Goal: Task Accomplishment & Management: Manage account settings

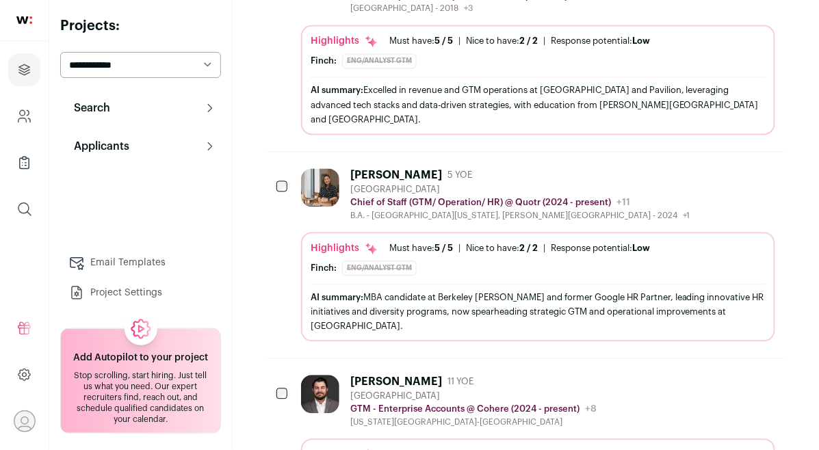
scroll to position [767, 0]
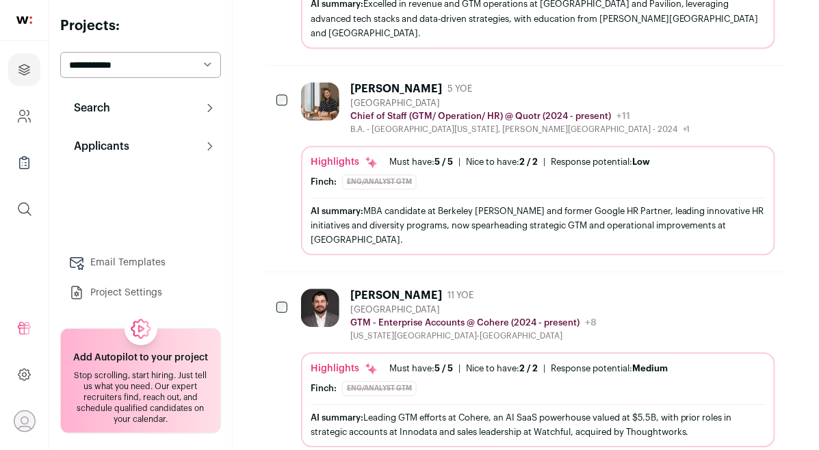
click at [354, 289] on div "[PERSON_NAME]" at bounding box center [396, 296] width 92 height 14
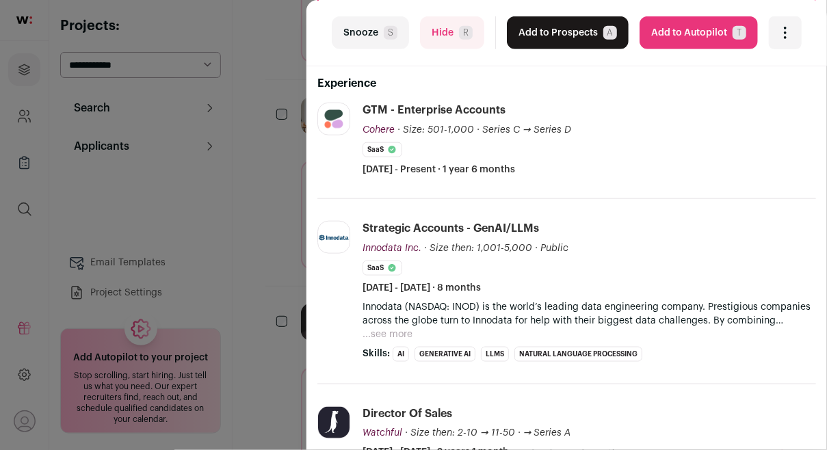
scroll to position [308, 0]
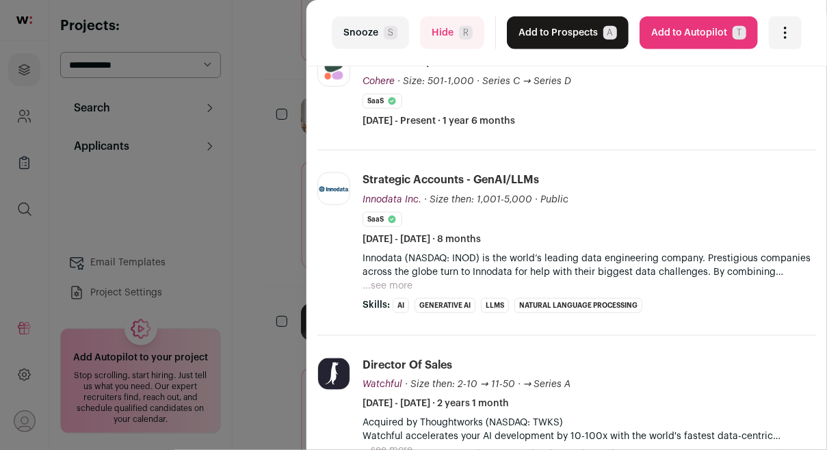
click at [263, 234] on div "last Snooze S Hide R Add to Prospects A Are you sure? [PERSON_NAME] is already …" at bounding box center [413, 225] width 827 height 450
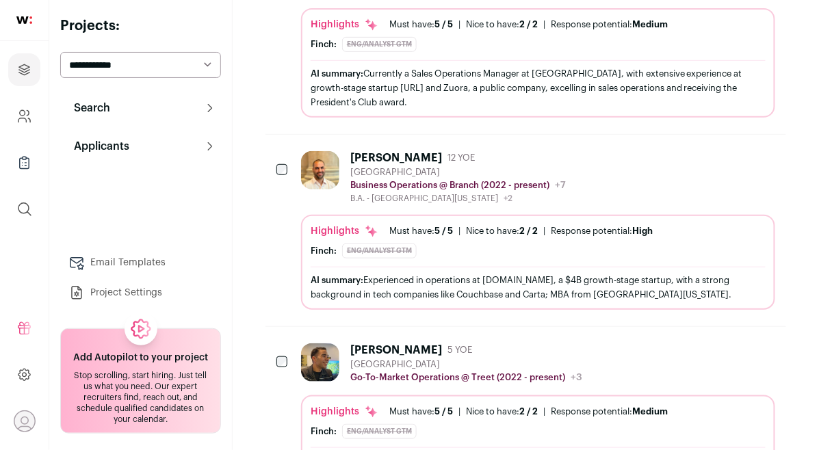
scroll to position [1521, 0]
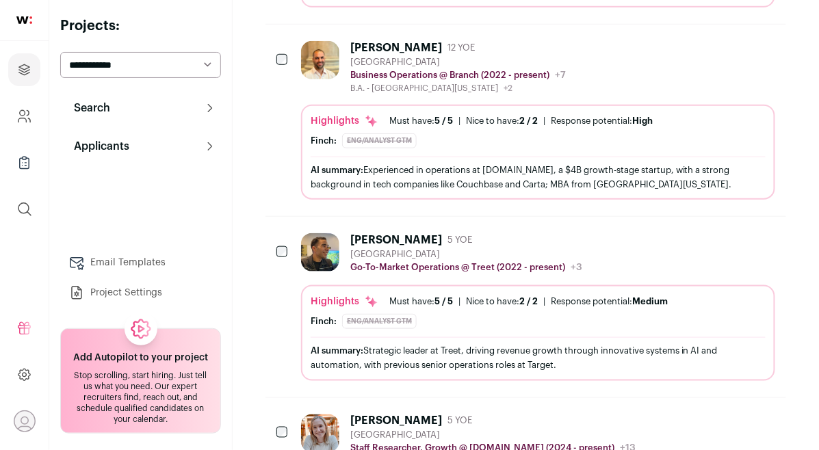
click at [591, 248] on div "[PERSON_NAME] 5 YOE [GEOGRAPHIC_DATA] Go-To-Market Operations @ Treet (2022 - p…" at bounding box center [538, 253] width 474 height 41
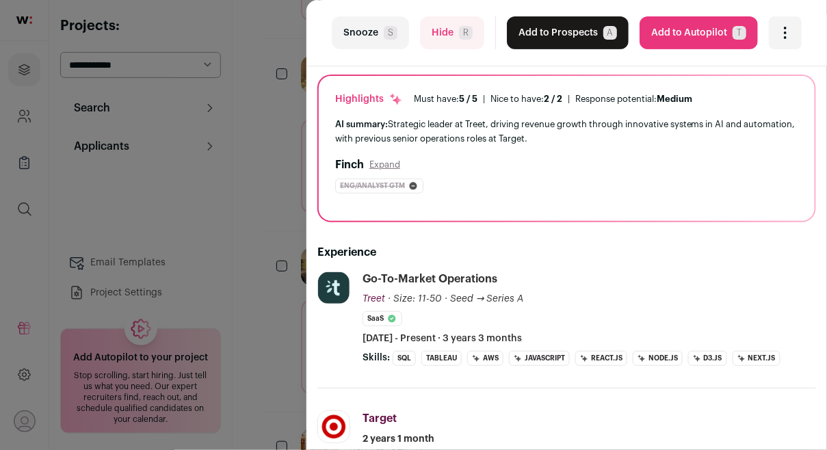
scroll to position [193, 0]
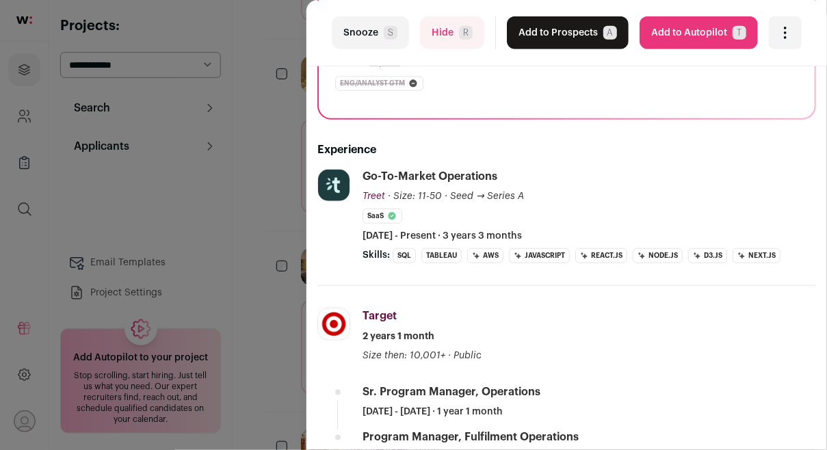
click at [291, 257] on div "last Snooze S Hide R Add to Prospects A Are you sure? [PERSON_NAME] is already …" at bounding box center [413, 225] width 827 height 450
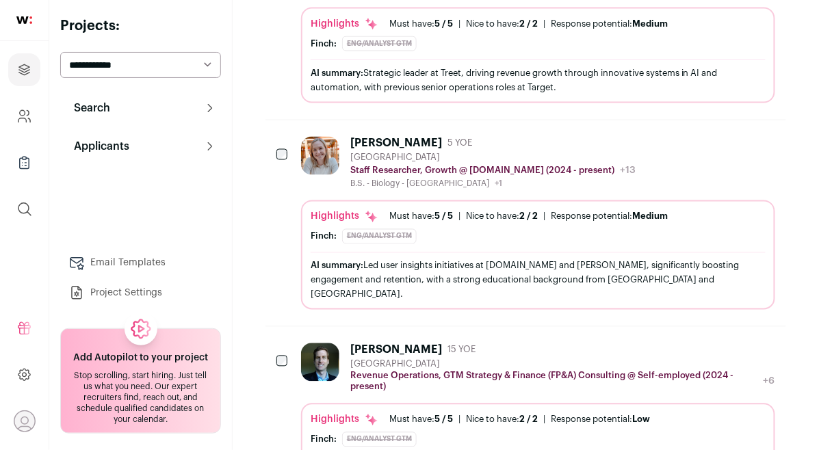
scroll to position [2074, 0]
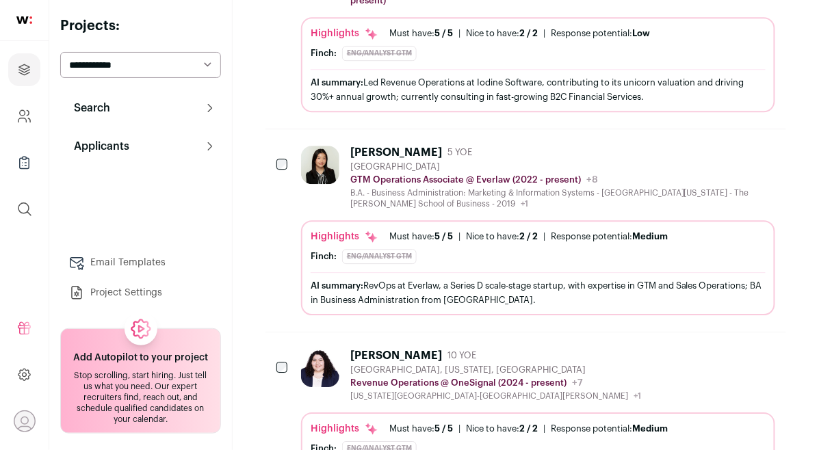
click at [461, 188] on div "B.A. - Business Administration: Marketing & Information Systems - [GEOGRAPHIC_D…" at bounding box center [562, 199] width 425 height 22
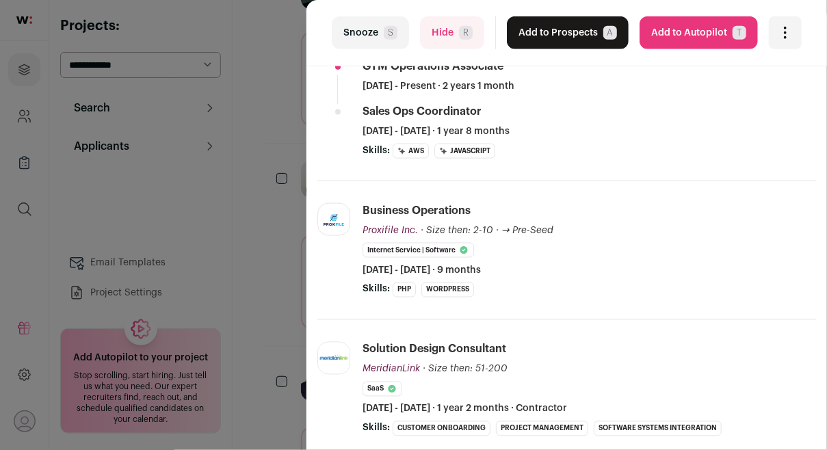
scroll to position [31, 0]
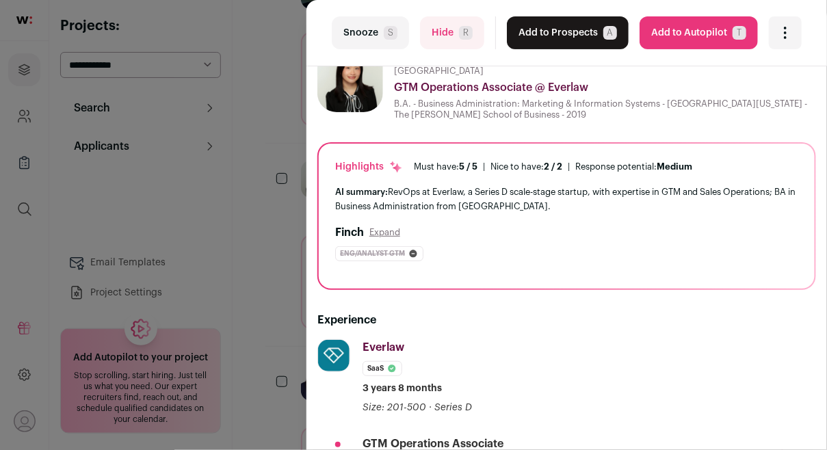
click at [553, 33] on button "Add to Prospects A" at bounding box center [568, 32] width 122 height 33
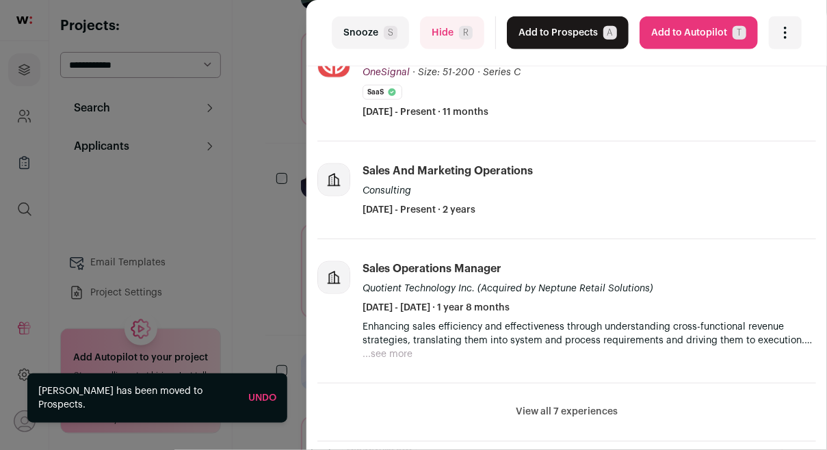
scroll to position [0, 0]
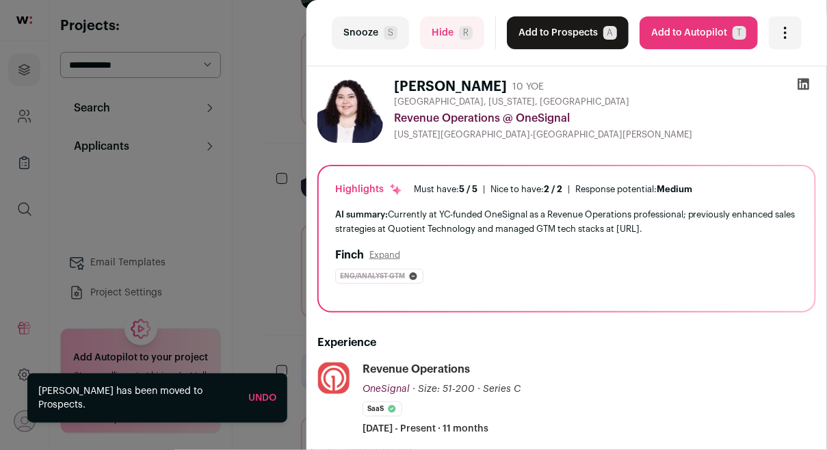
click at [800, 82] on icon at bounding box center [805, 85] width 12 height 12
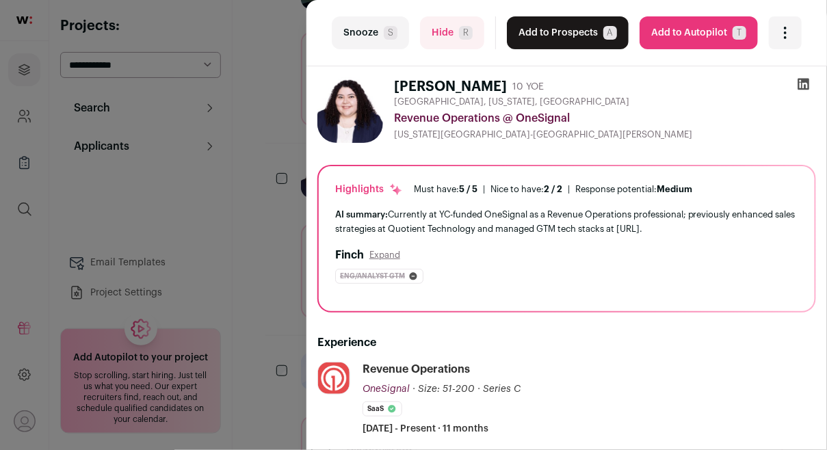
click at [293, 139] on div "last Snooze S Hide R Add to Prospects A Are you sure? [PERSON_NAME] is already …" at bounding box center [413, 225] width 827 height 450
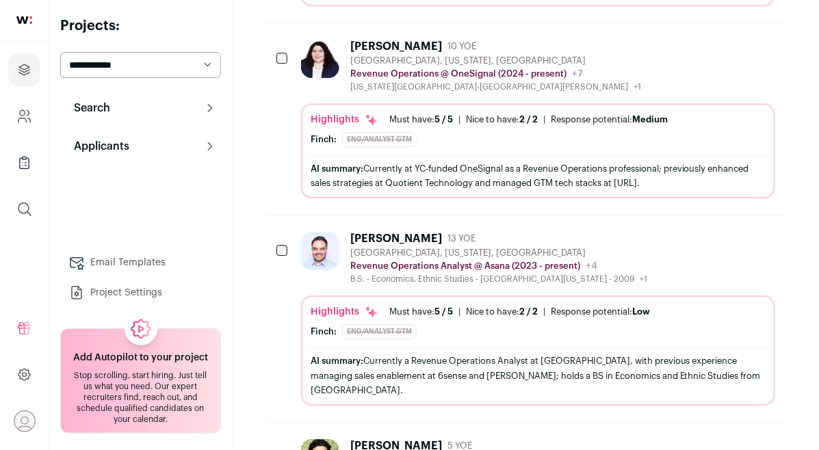
scroll to position [2399, 0]
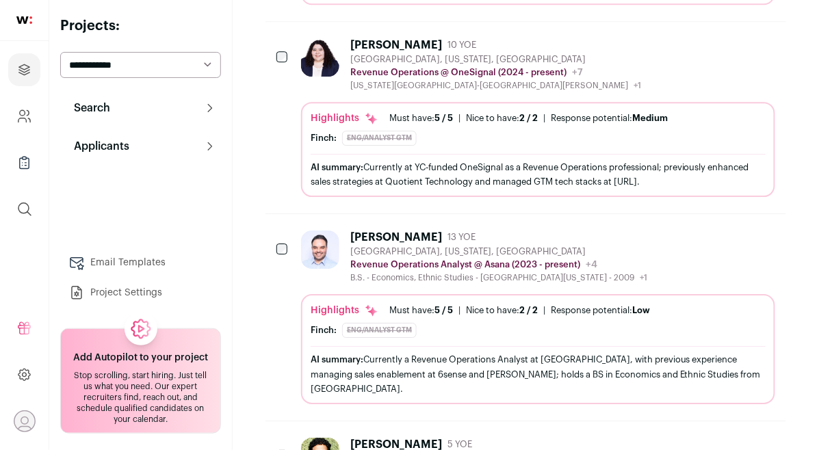
click at [318, 231] on div at bounding box center [323, 257] width 44 height 53
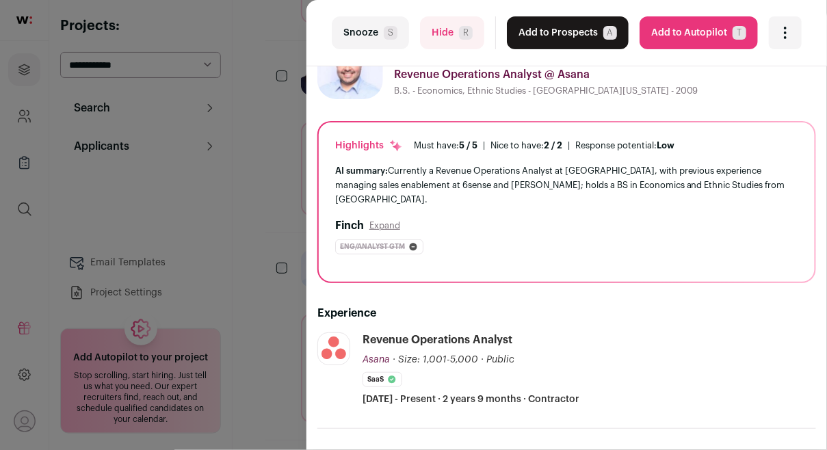
scroll to position [0, 0]
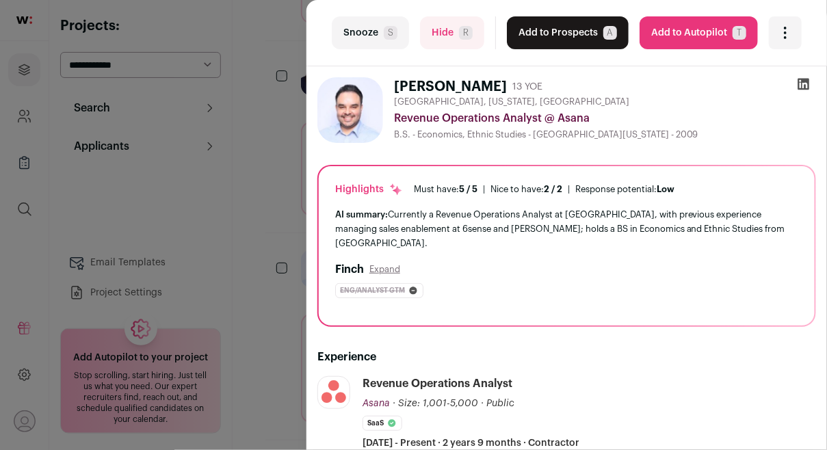
click at [797, 82] on icon at bounding box center [804, 84] width 14 height 14
click at [573, 29] on button "Add to Prospects A" at bounding box center [568, 32] width 122 height 33
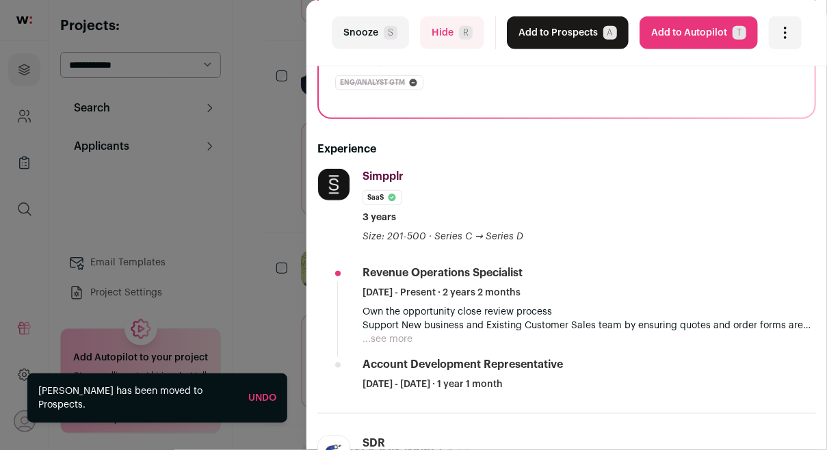
scroll to position [206, 0]
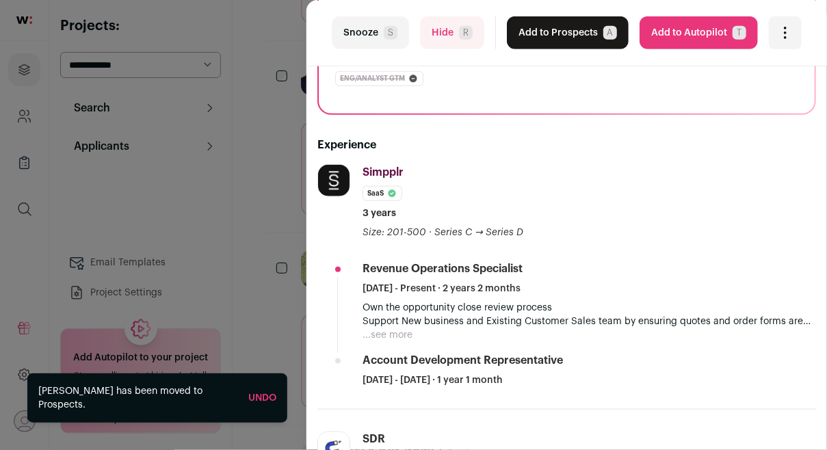
click at [401, 328] on button "...see more" at bounding box center [388, 335] width 50 height 14
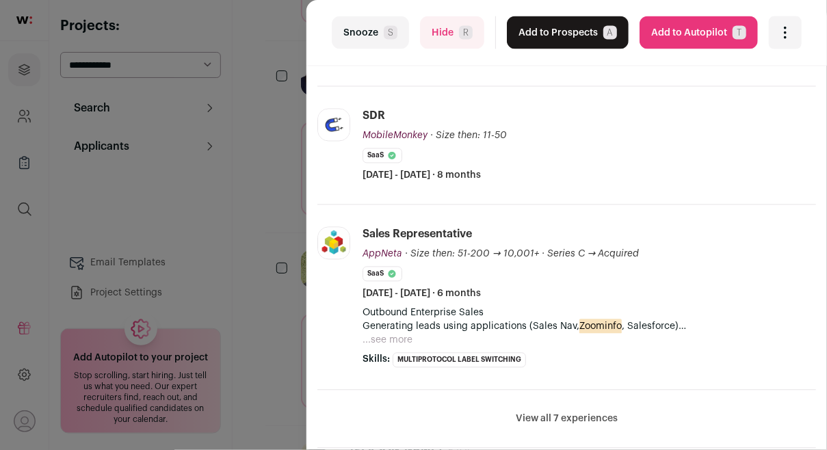
scroll to position [625, 0]
click at [411, 333] on button "...see more" at bounding box center [388, 340] width 50 height 14
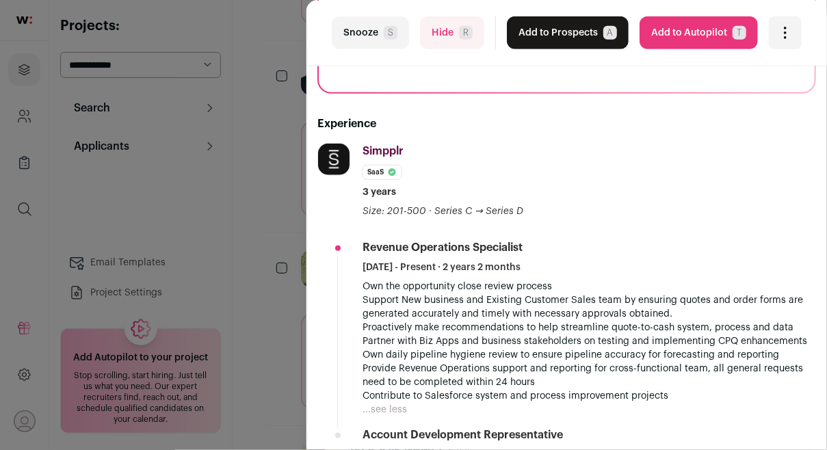
scroll to position [197, 0]
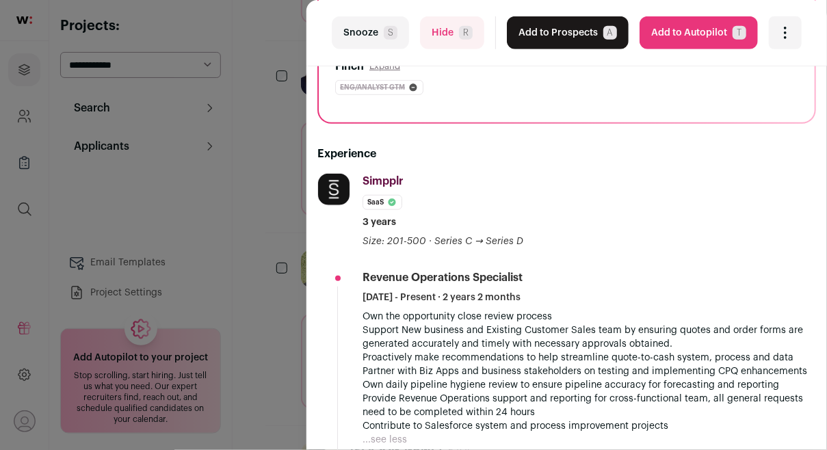
click at [276, 300] on div "last Snooze S Hide R Add to Prospects A Are you sure? [PERSON_NAME] is already …" at bounding box center [413, 225] width 827 height 450
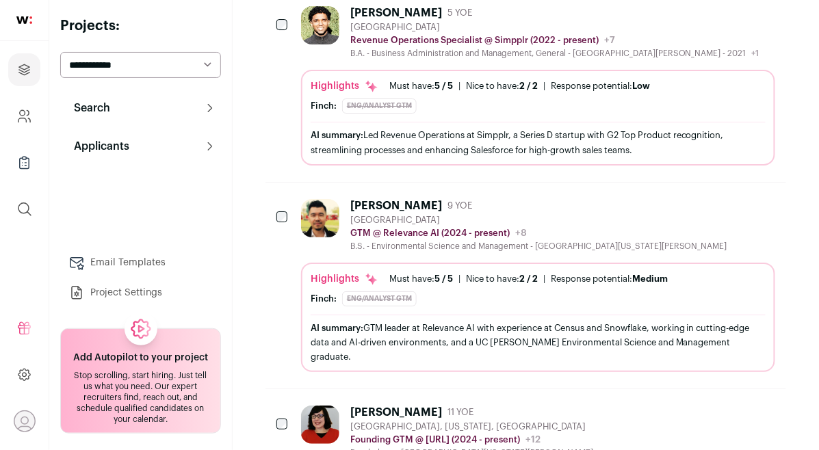
scroll to position [2724, 0]
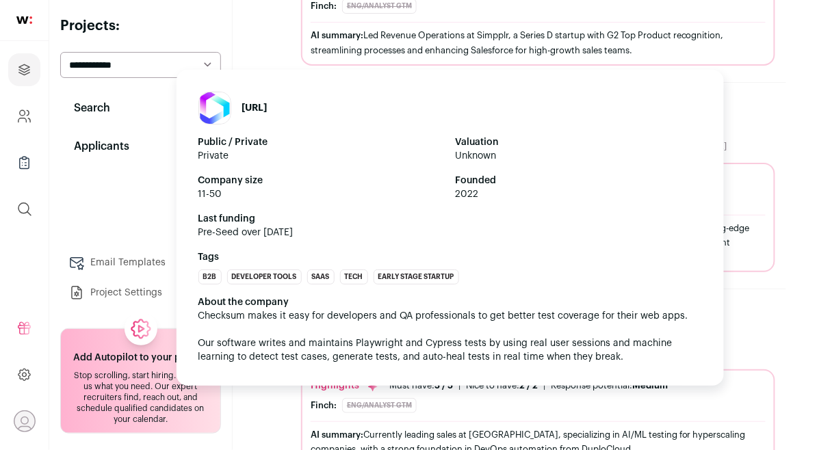
click at [389, 296] on div "About the company Checksum makes it easy for developers and QA professionals to…" at bounding box center [450, 330] width 504 height 68
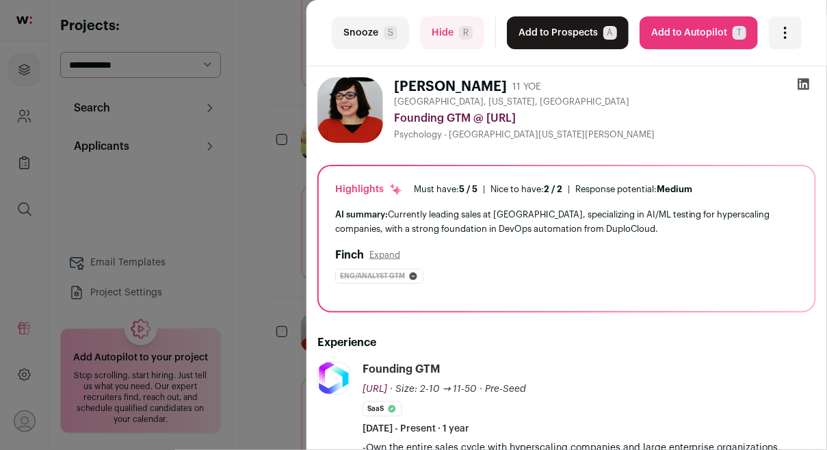
scroll to position [224, 0]
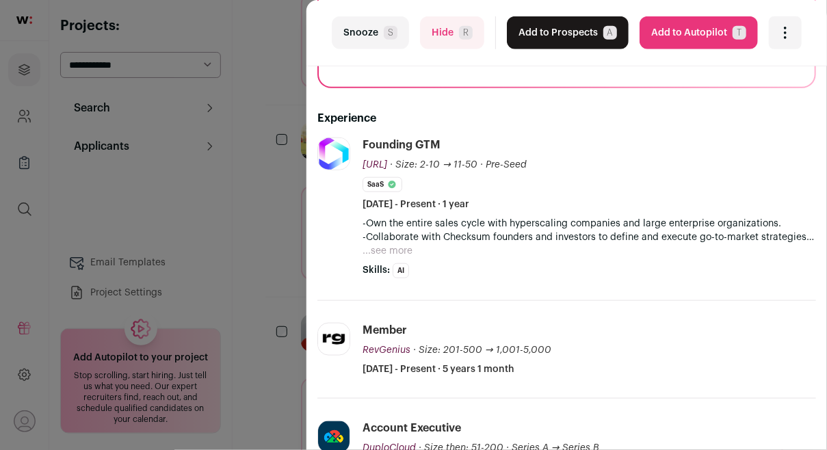
click at [398, 248] on button "...see more" at bounding box center [388, 251] width 50 height 14
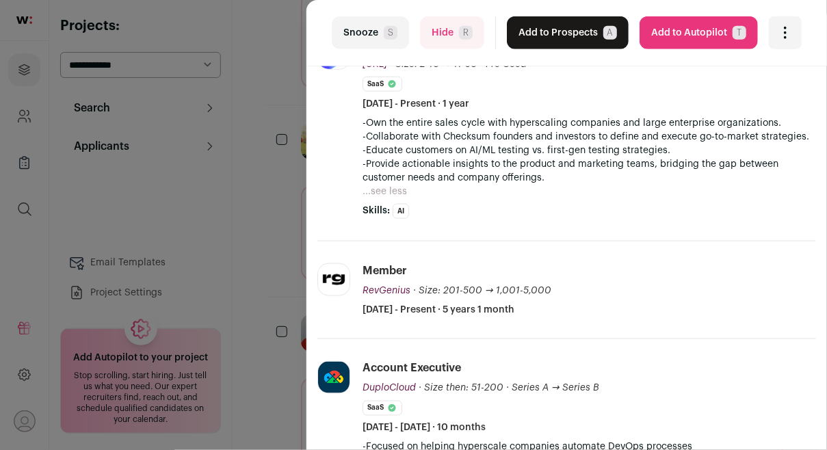
scroll to position [326, 0]
click at [278, 240] on div "last Snooze S Hide R Add to Prospects A Are you sure? [PERSON_NAME] is already …" at bounding box center [413, 225] width 827 height 450
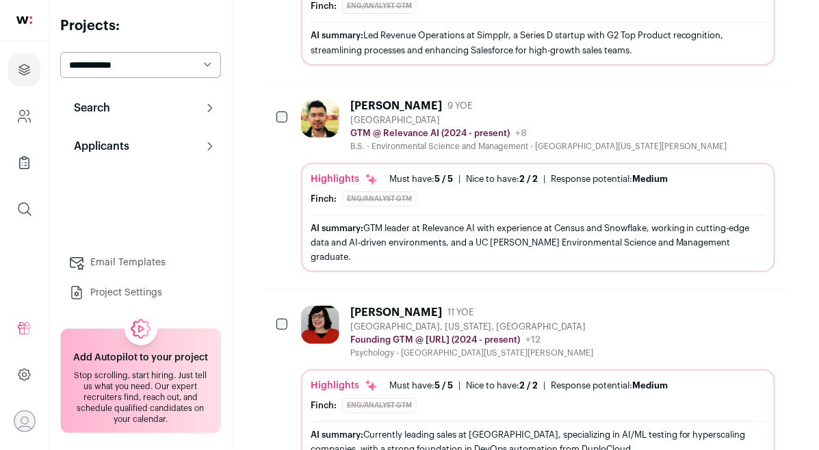
scroll to position [2956, 0]
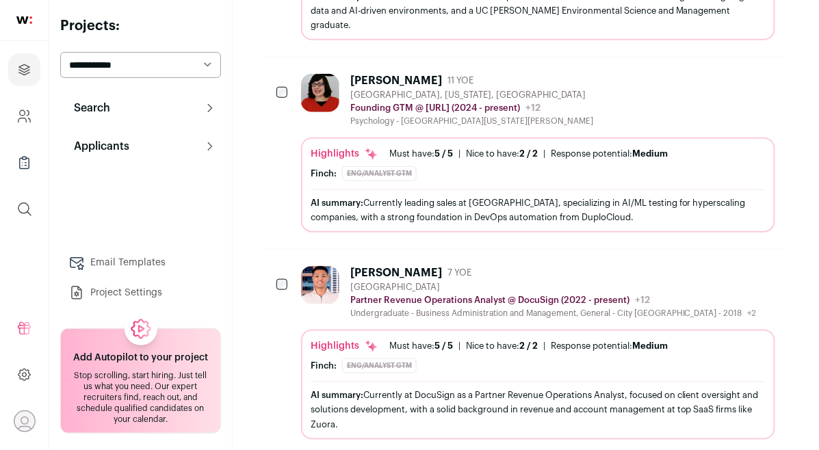
click at [318, 266] on img at bounding box center [320, 285] width 38 height 38
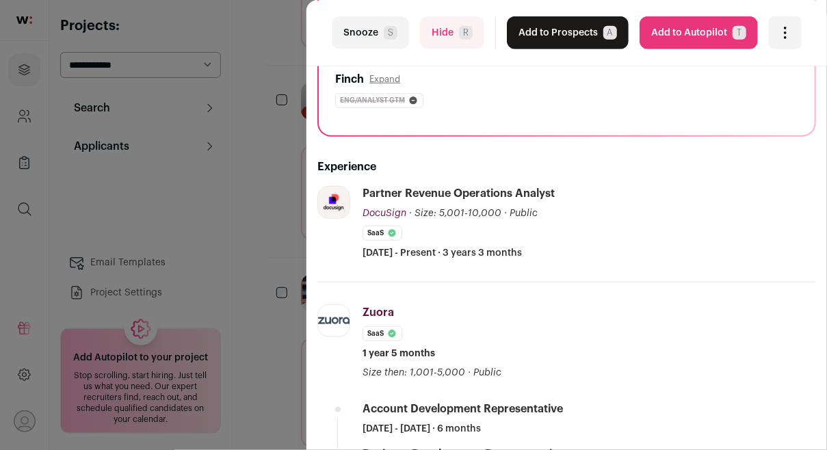
scroll to position [210, 0]
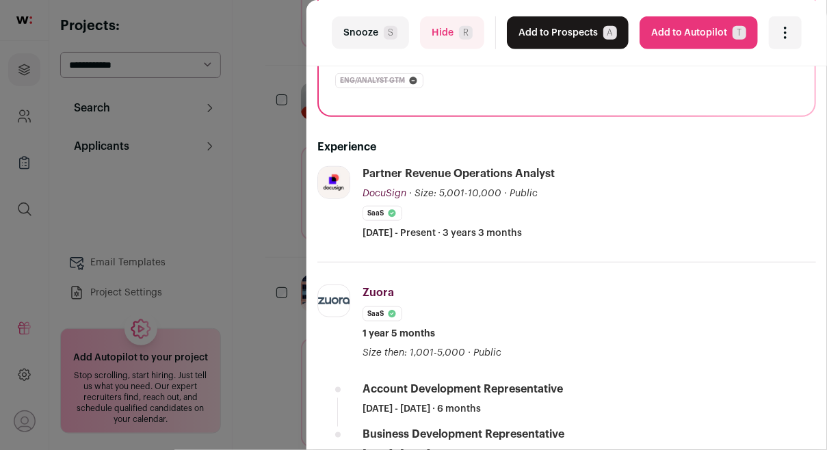
click at [250, 302] on div "last Snooze S Hide R Add to Prospects A Are you sure? [PERSON_NAME] is already …" at bounding box center [413, 225] width 827 height 450
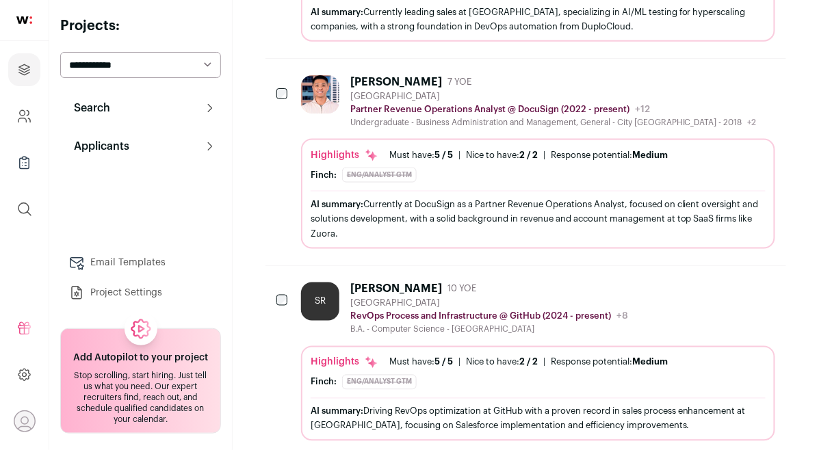
click at [331, 283] on div "SR" at bounding box center [323, 309] width 44 height 53
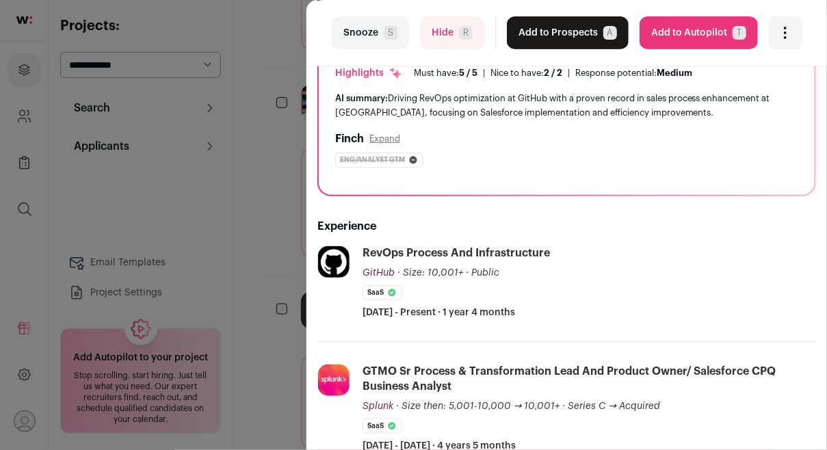
scroll to position [0, 0]
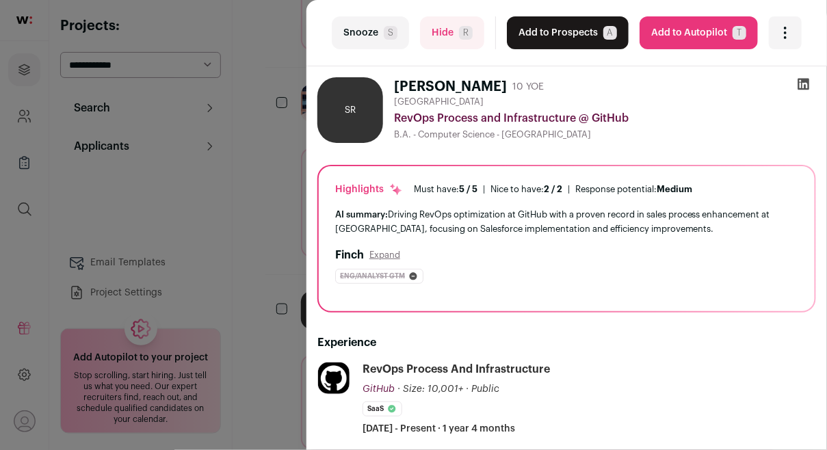
click at [797, 90] on icon at bounding box center [804, 84] width 14 height 14
click at [571, 43] on button "Add to Prospects A" at bounding box center [568, 32] width 122 height 33
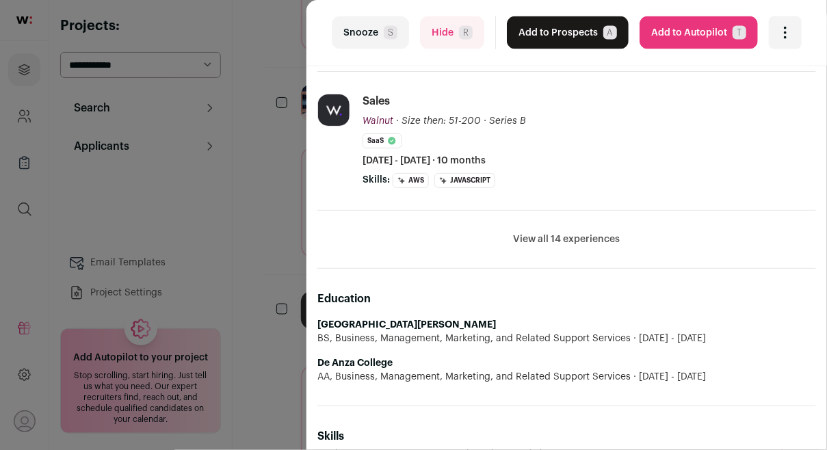
scroll to position [513, 0]
click at [582, 239] on button "View all 14 experiences" at bounding box center [567, 238] width 107 height 14
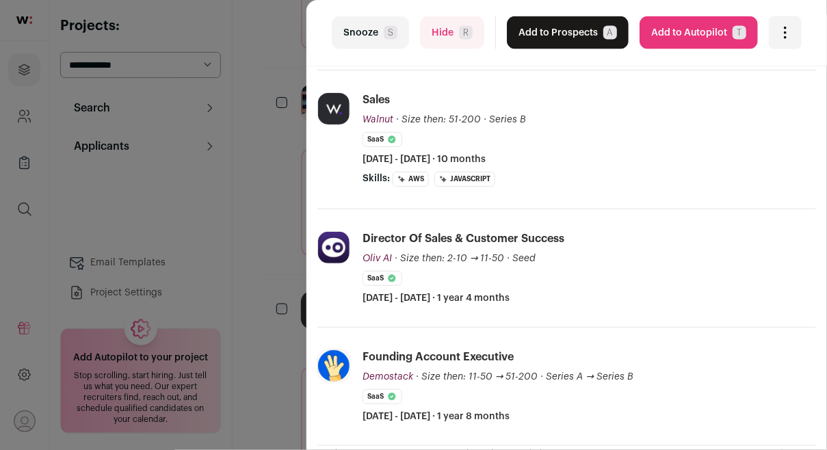
click at [227, 253] on div "last Snooze S Hide R Add to Prospects A Are you sure? Satru Rahmat is already i…" at bounding box center [413, 225] width 827 height 450
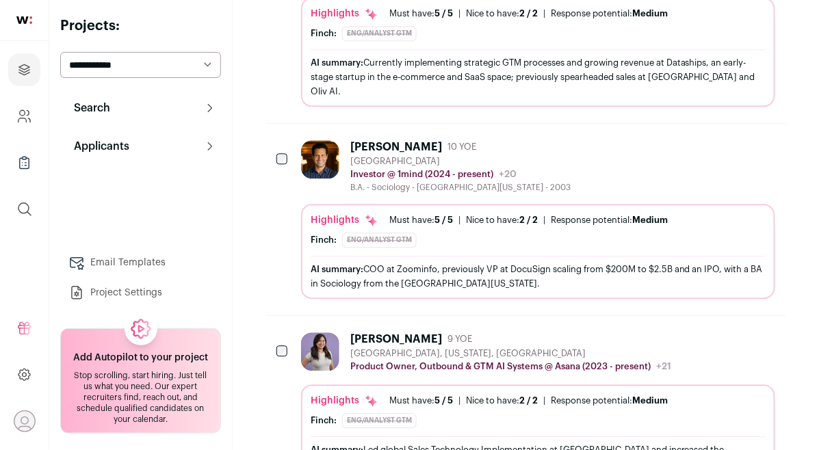
click at [352, 233] on div "Eng/analyst gtm" at bounding box center [379, 240] width 75 height 15
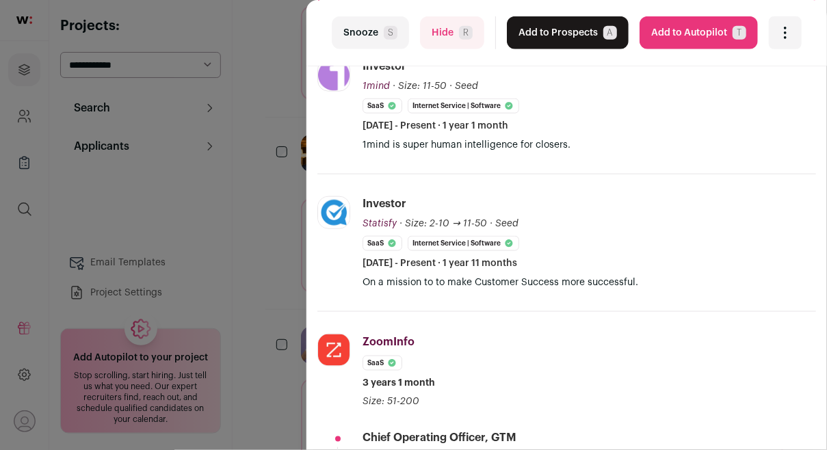
scroll to position [304, 0]
click at [255, 214] on div "last Snooze S Hide R Add to Prospects A Are you sure? [PERSON_NAME] is already …" at bounding box center [413, 225] width 827 height 450
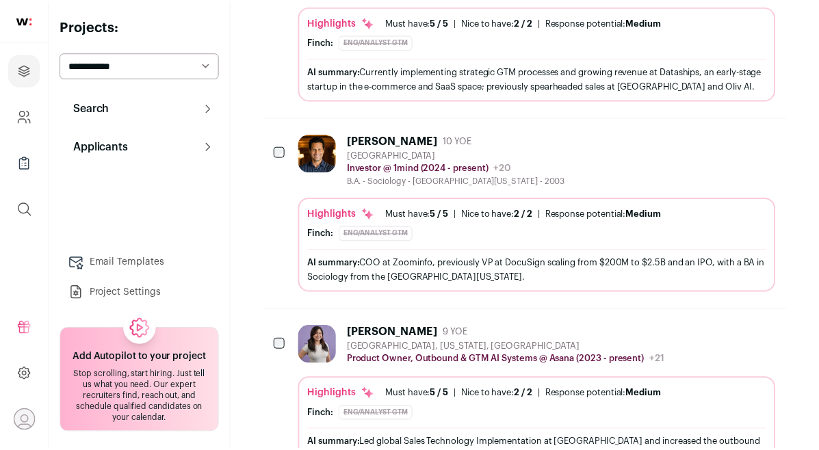
scroll to position [3507, 0]
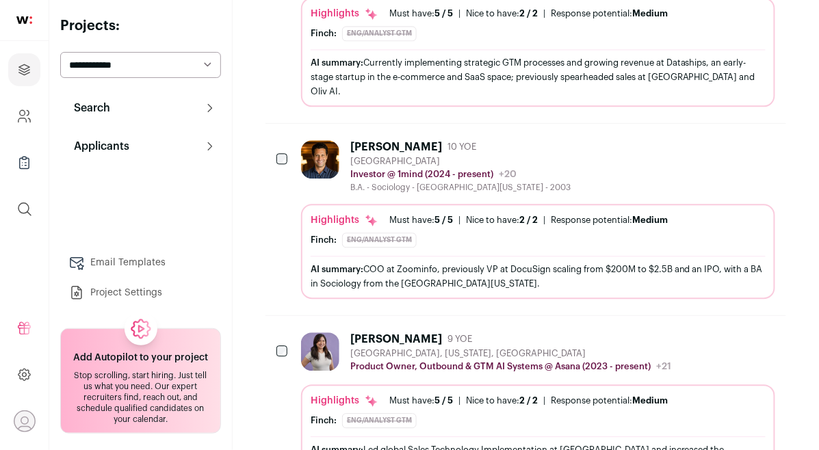
click at [331, 265] on span "AI summary:" at bounding box center [337, 269] width 53 height 9
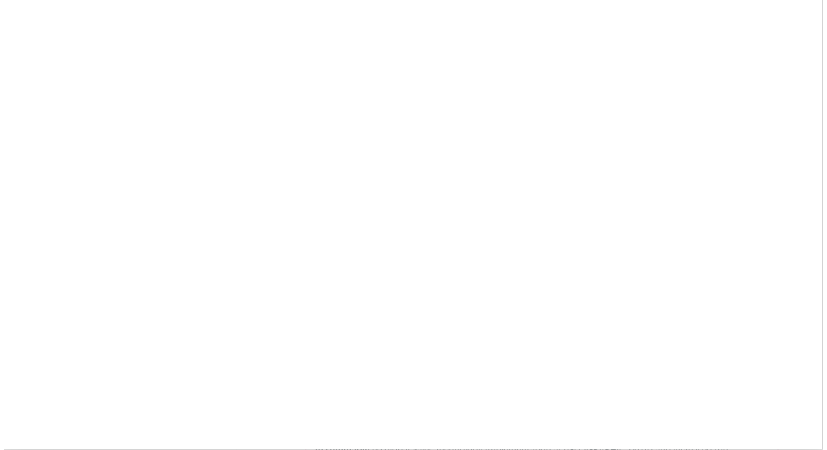
scroll to position [3484, 0]
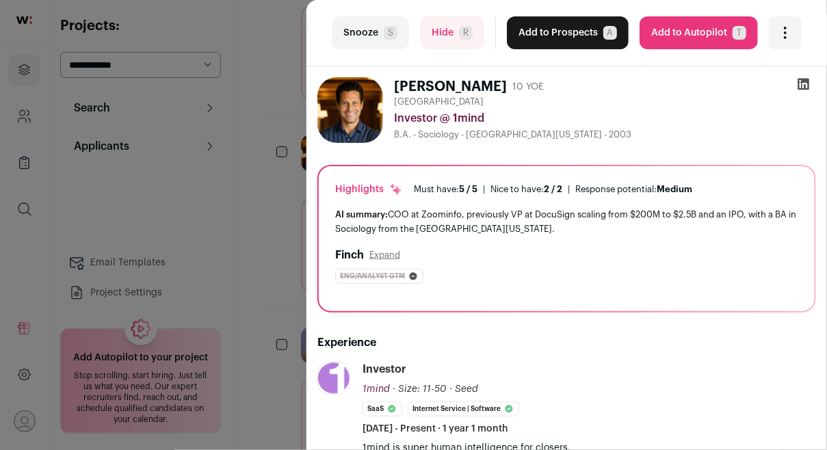
click at [384, 36] on span "S" at bounding box center [391, 33] width 14 height 14
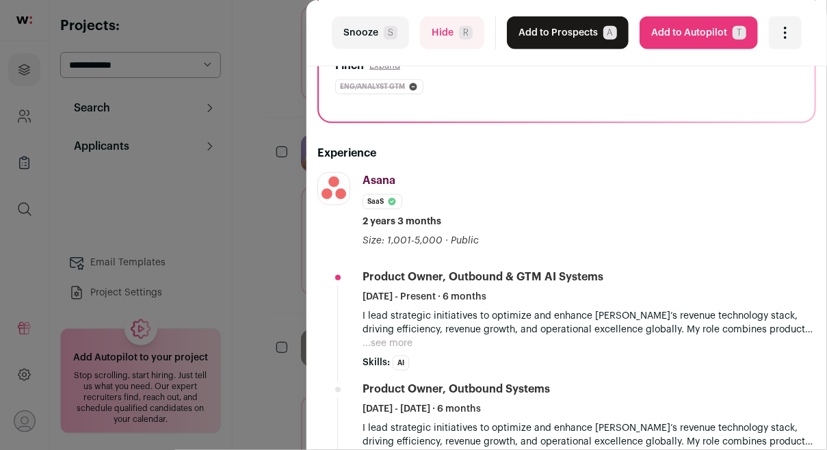
scroll to position [206, 0]
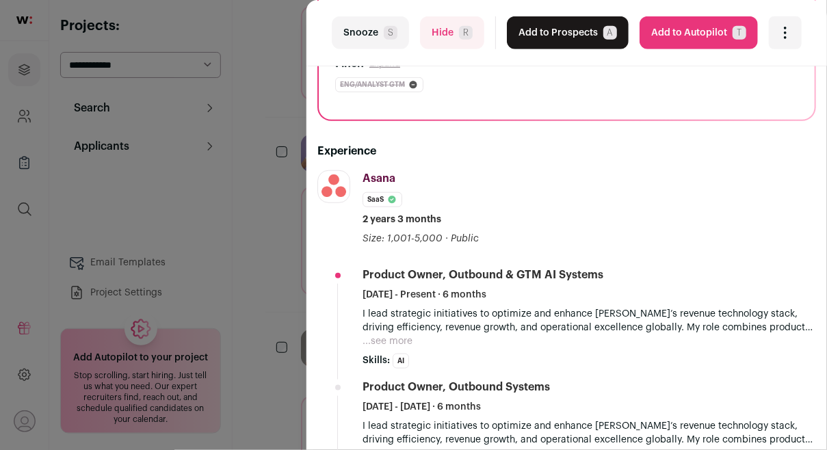
click at [375, 339] on button "...see more" at bounding box center [388, 342] width 50 height 14
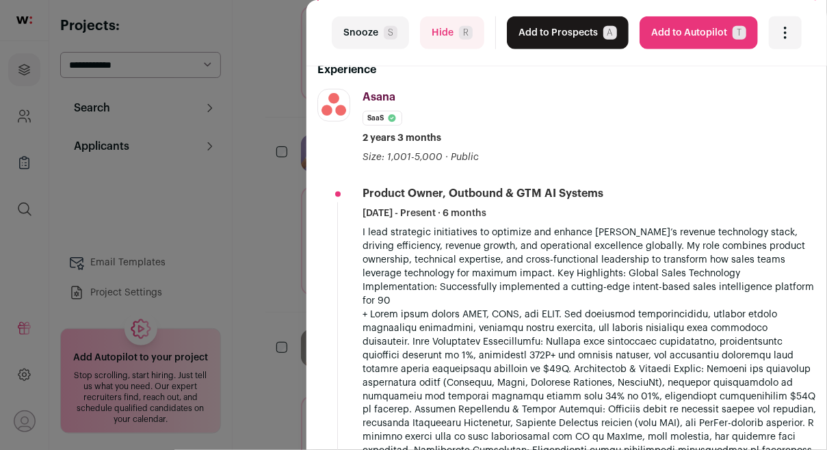
scroll to position [0, 0]
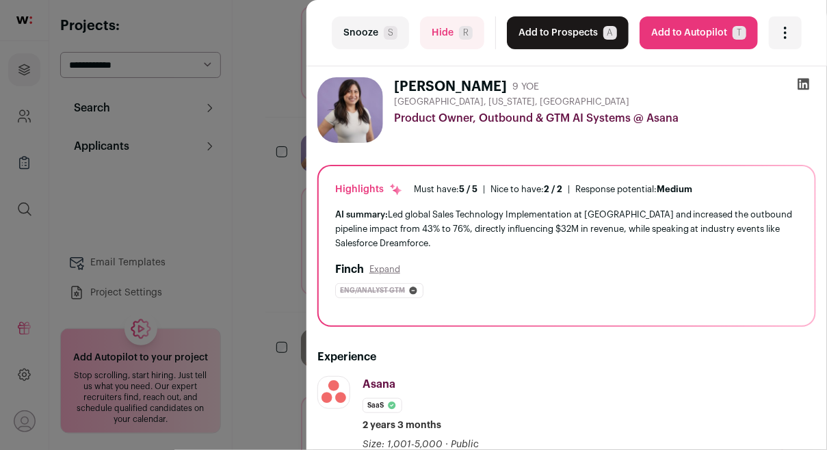
click at [579, 33] on button "Add to Prospects A" at bounding box center [568, 32] width 122 height 33
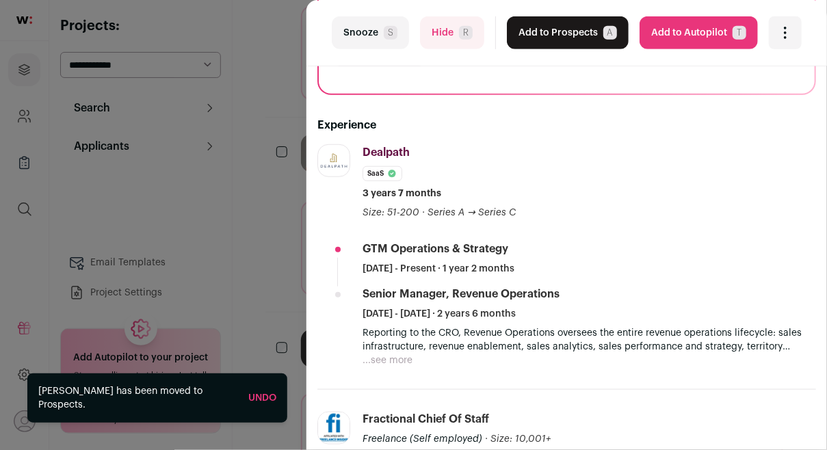
scroll to position [283, 0]
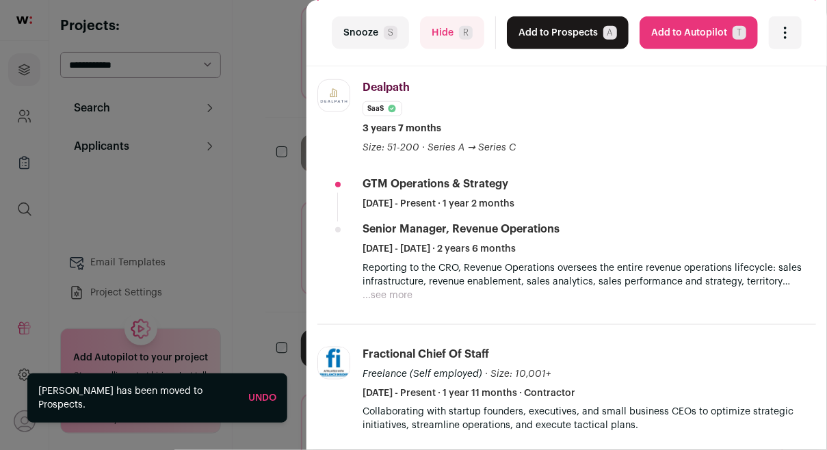
click at [261, 226] on div "last Snooze S Hide R Add to Prospects A Are you sure? [PERSON_NAME] is already …" at bounding box center [413, 225] width 827 height 450
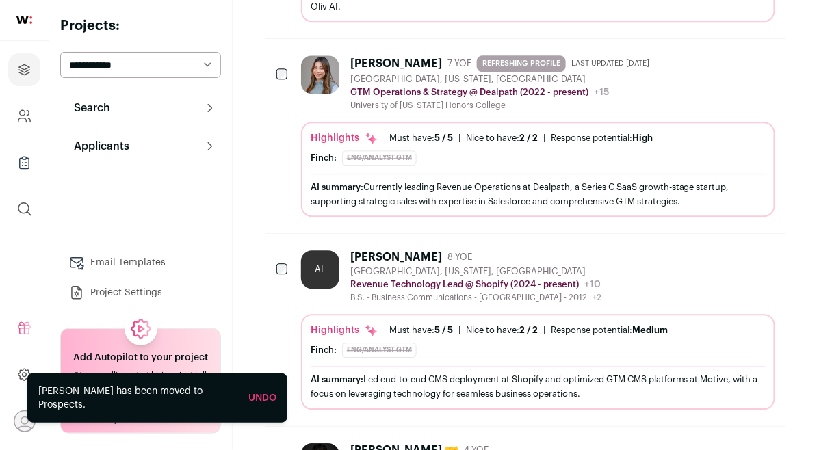
scroll to position [3736, 0]
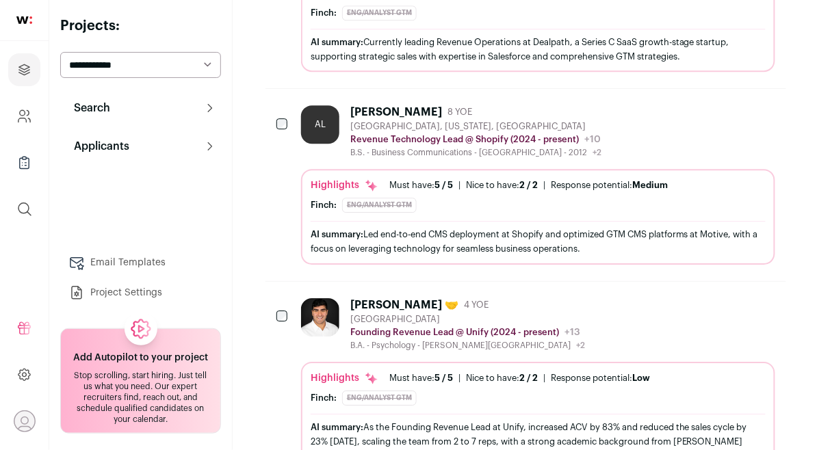
click at [322, 298] on img at bounding box center [320, 317] width 38 height 38
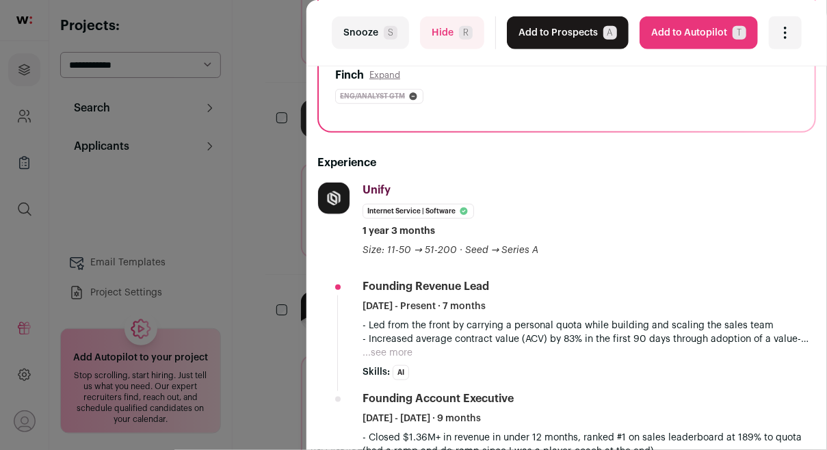
scroll to position [197, 0]
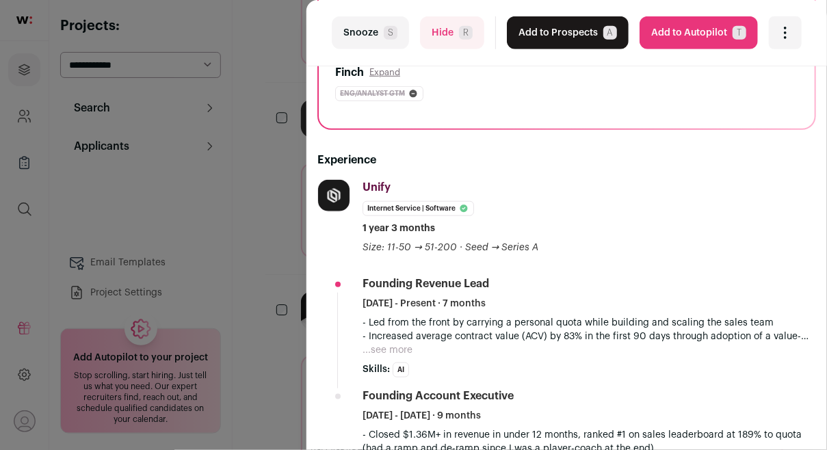
click at [400, 346] on button "...see more" at bounding box center [388, 351] width 50 height 14
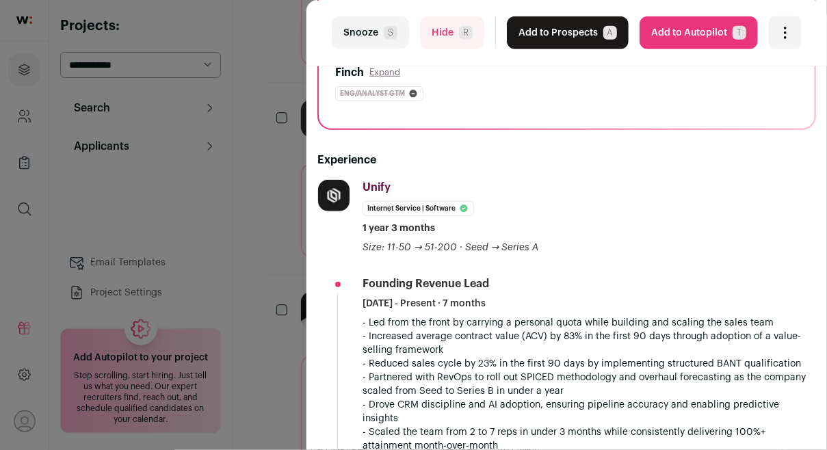
scroll to position [296, 0]
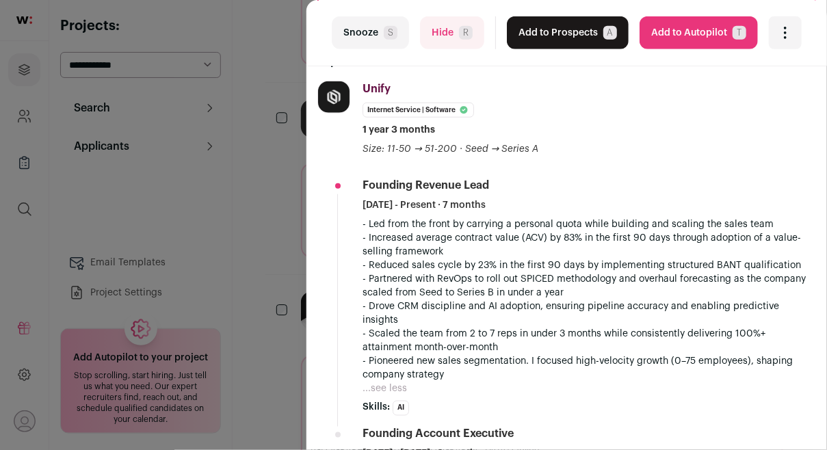
click at [282, 308] on div "last Snooze S Hide R Add to Prospects A Are you sure? [PERSON_NAME] 🤝 is alread…" at bounding box center [413, 225] width 827 height 450
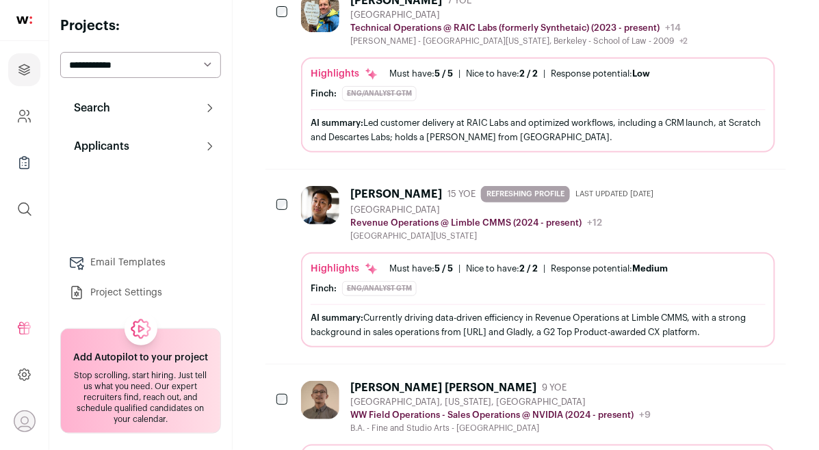
click at [370, 253] on div "Highlights Must have: 5 / 5 How many must haves have been fulfilled? | [GEOGRAP…" at bounding box center [538, 300] width 474 height 95
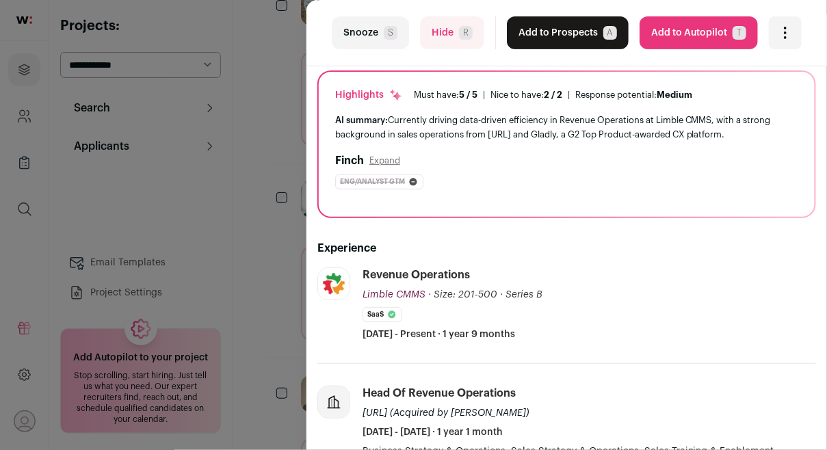
scroll to position [0, 0]
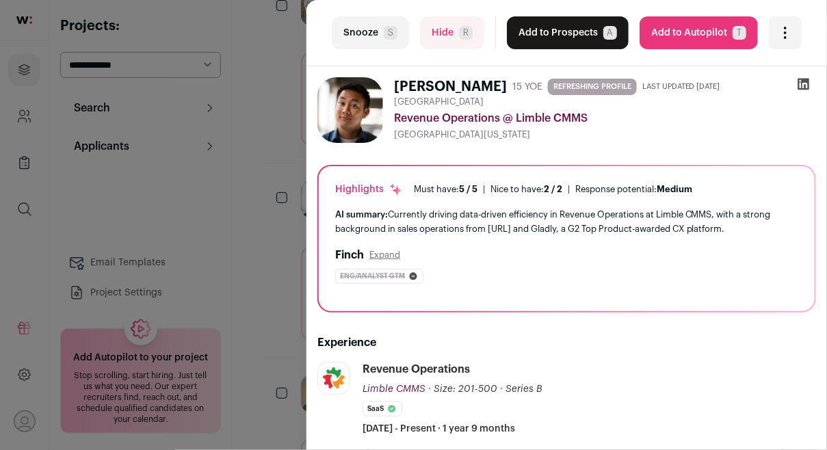
click at [797, 79] on icon at bounding box center [804, 84] width 14 height 14
click at [586, 31] on button "Add to Prospects A" at bounding box center [568, 32] width 122 height 33
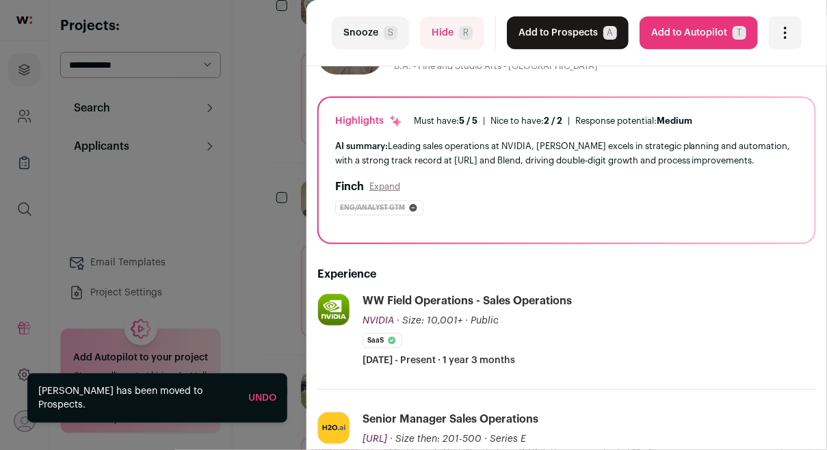
scroll to position [218, 0]
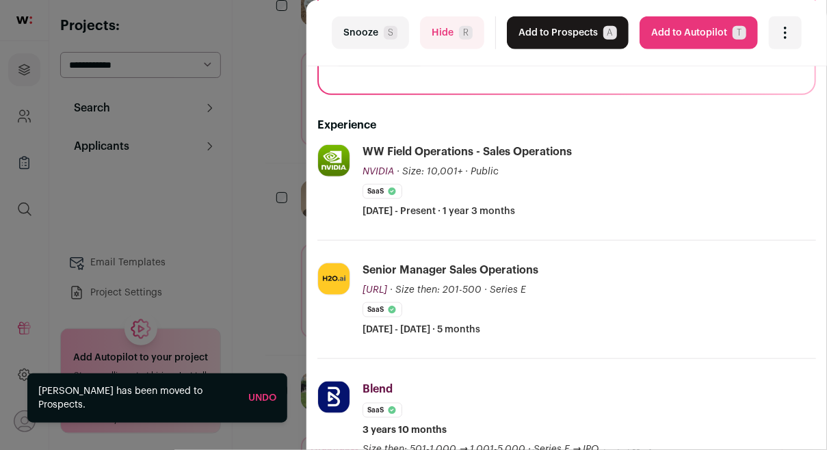
click at [274, 260] on div "last Snooze S Hide R Add to Prospects A Are you sure? [PERSON_NAME] [PERSON_NAM…" at bounding box center [413, 225] width 827 height 450
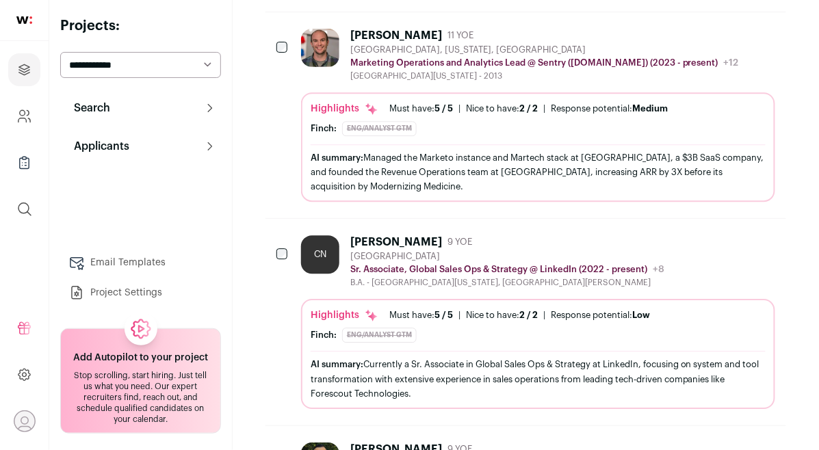
scroll to position [5015, 0]
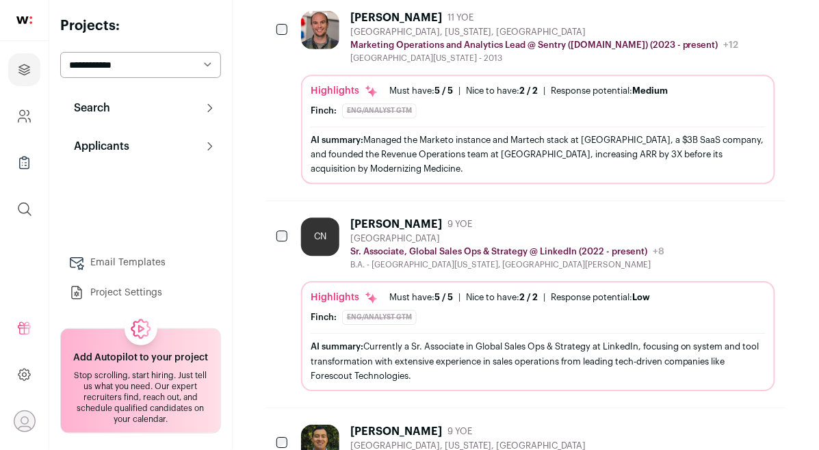
click at [339, 310] on div "[PERSON_NAME]: Eng/analyst gtm The current title 'Sr. Associate, Global Sales O…" at bounding box center [538, 317] width 455 height 15
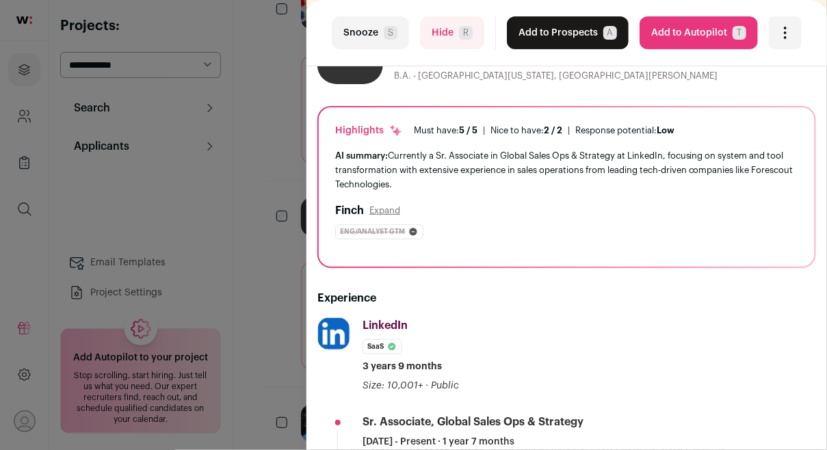
scroll to position [222, 0]
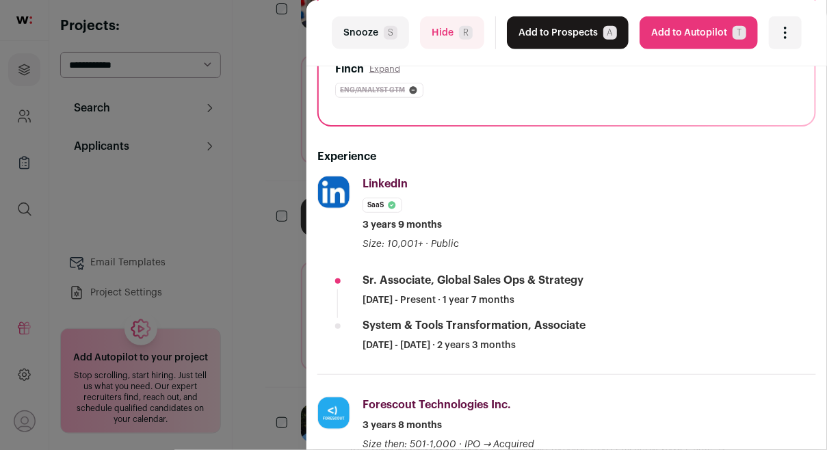
click at [220, 222] on div "last Snooze S Hide R Add to Prospects A Are you sure? [PERSON_NAME] is already …" at bounding box center [413, 225] width 827 height 450
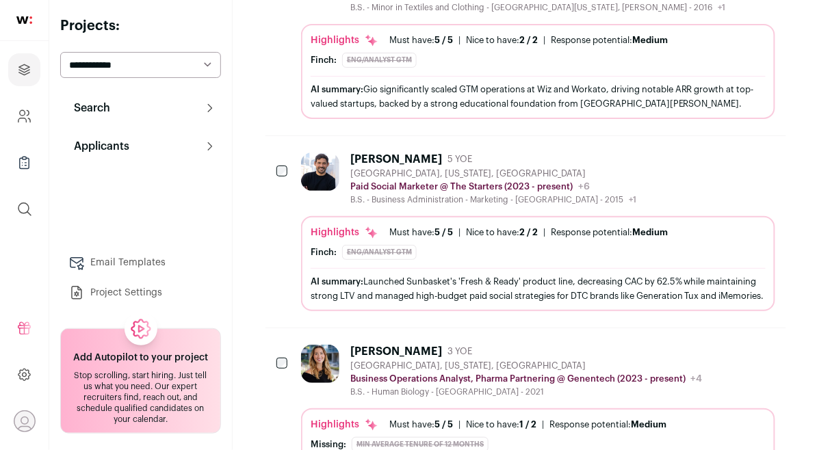
scroll to position [5503, 0]
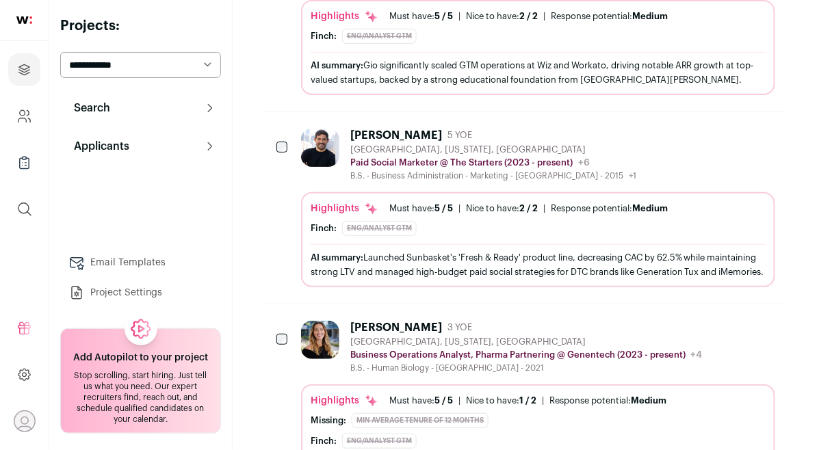
click at [311, 321] on img at bounding box center [320, 340] width 38 height 38
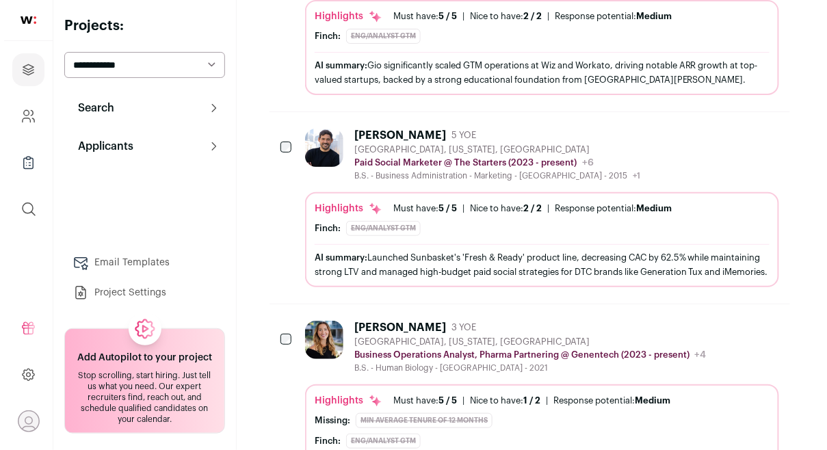
scroll to position [5480, 0]
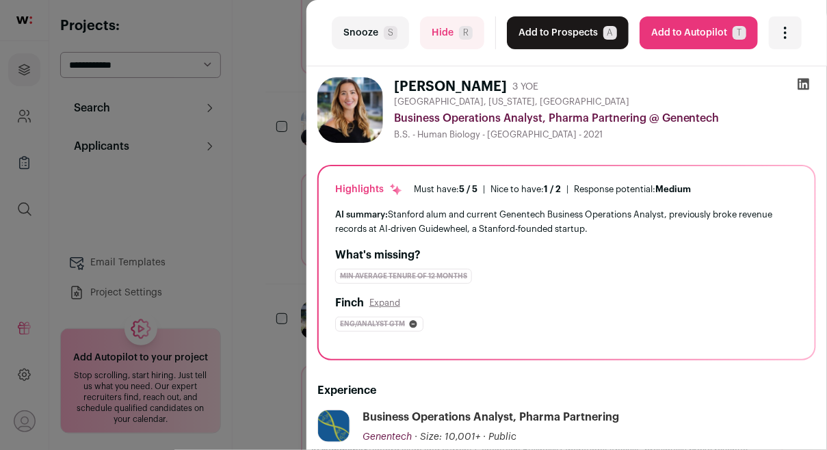
click at [279, 240] on div "last Snooze S Hide R Add to Prospects A Are you sure? [PERSON_NAME] is already …" at bounding box center [413, 225] width 827 height 450
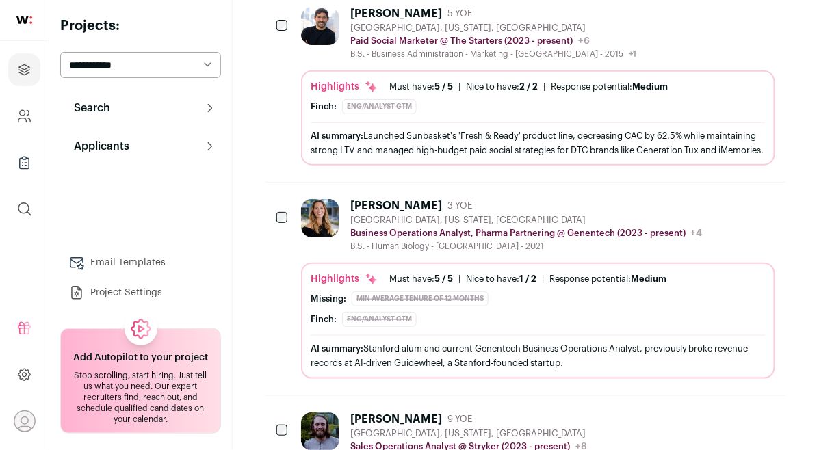
scroll to position [5707, 0]
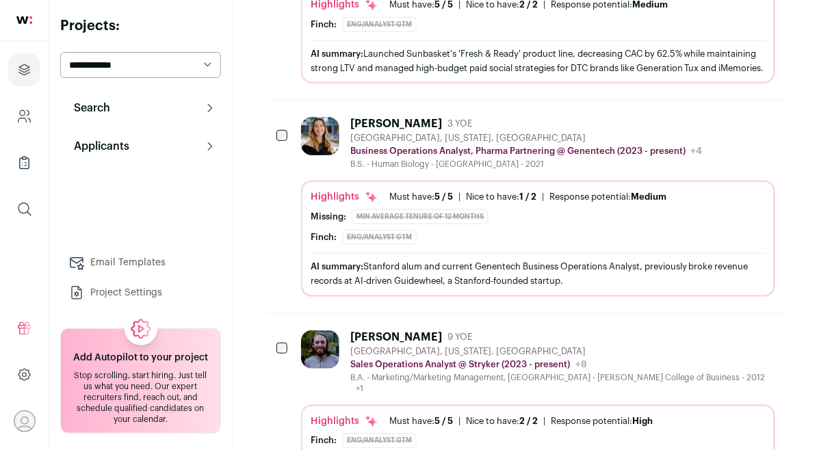
click at [322, 331] on div at bounding box center [323, 363] width 44 height 64
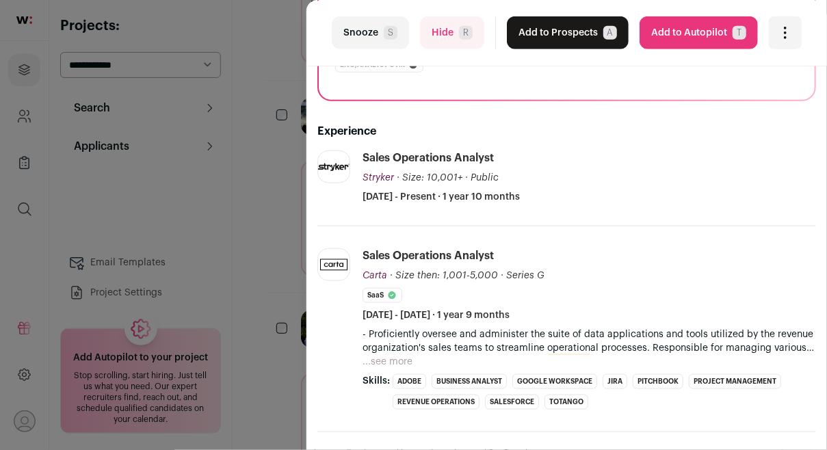
scroll to position [0, 0]
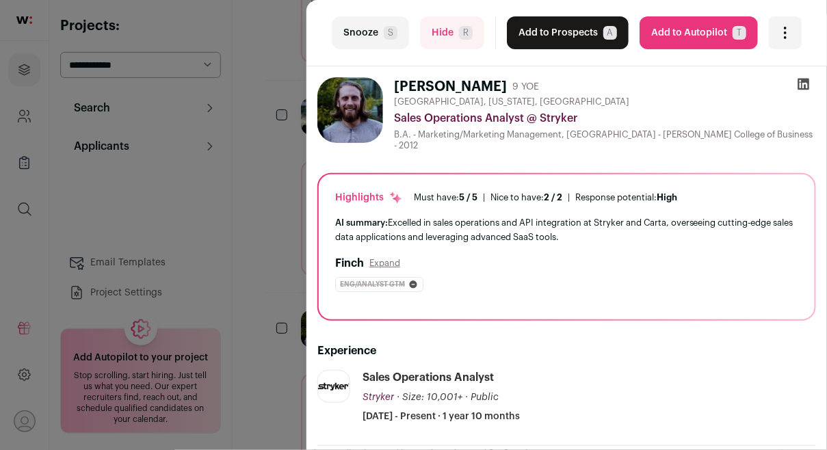
click at [799, 84] on icon at bounding box center [805, 85] width 12 height 12
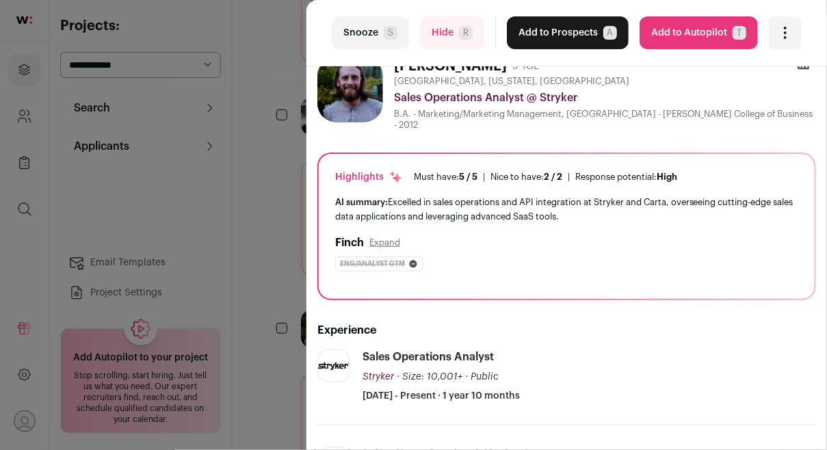
scroll to position [94, 0]
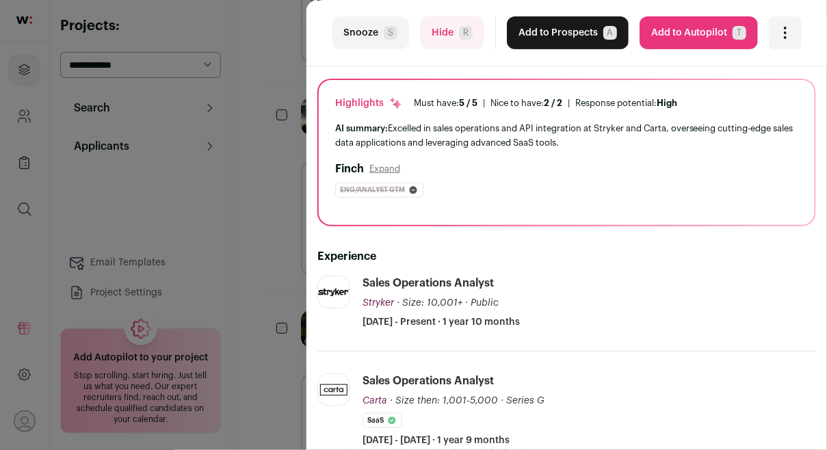
click at [289, 212] on div "last Snooze S Hide R Add to Prospects A Are you sure? [PERSON_NAME] is already …" at bounding box center [413, 225] width 827 height 450
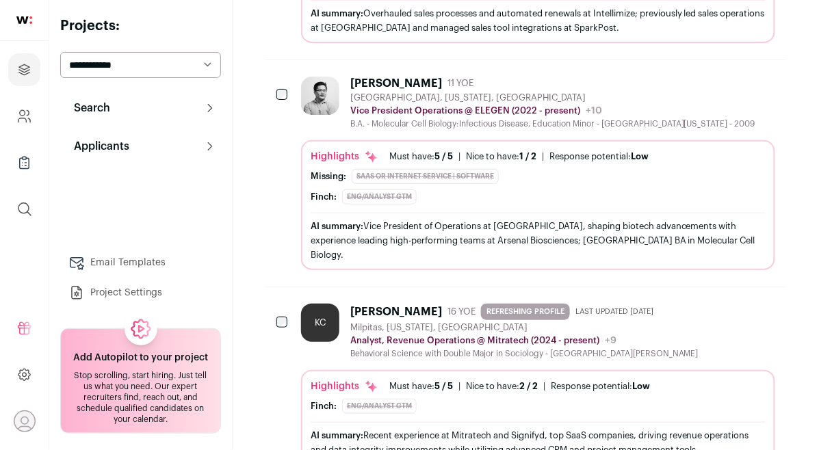
scroll to position [7107, 0]
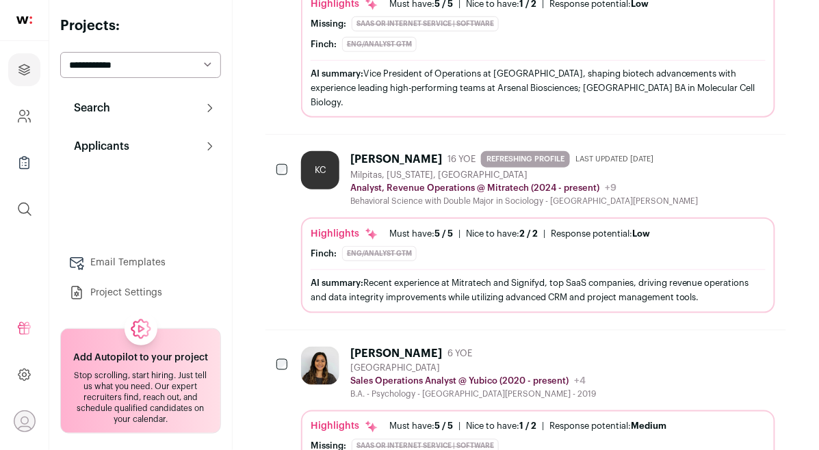
click at [312, 347] on img at bounding box center [320, 366] width 38 height 38
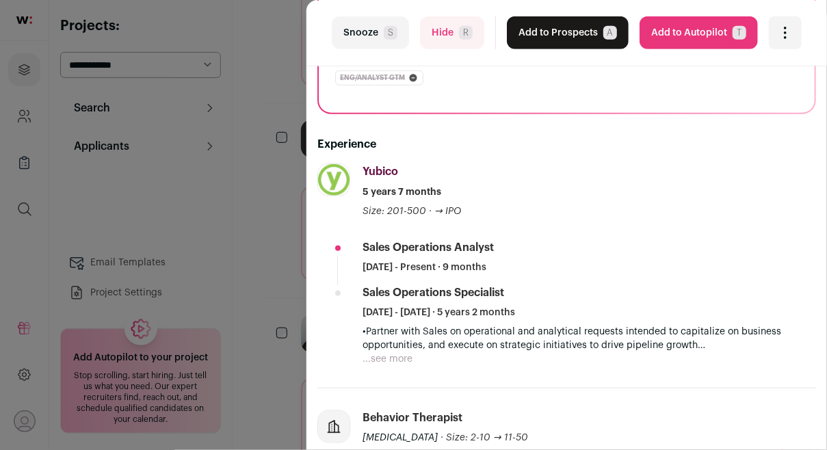
scroll to position [424, 0]
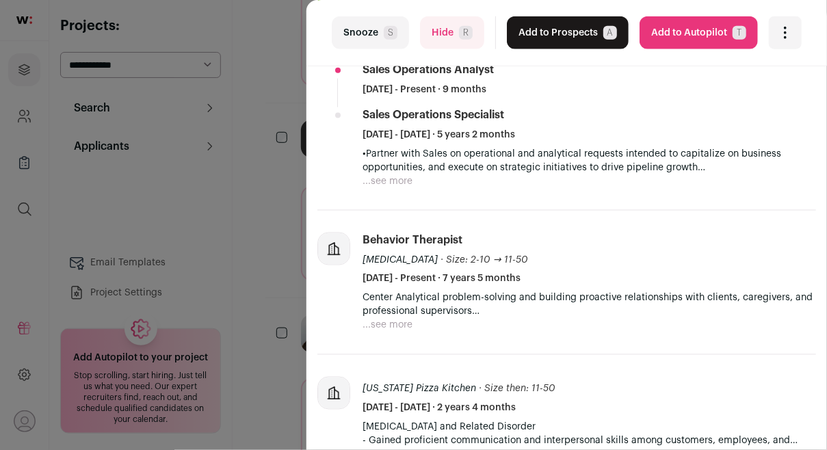
click at [278, 216] on div "last Snooze S Hide R Add to Prospects A Are you sure? [PERSON_NAME] is already …" at bounding box center [413, 225] width 827 height 450
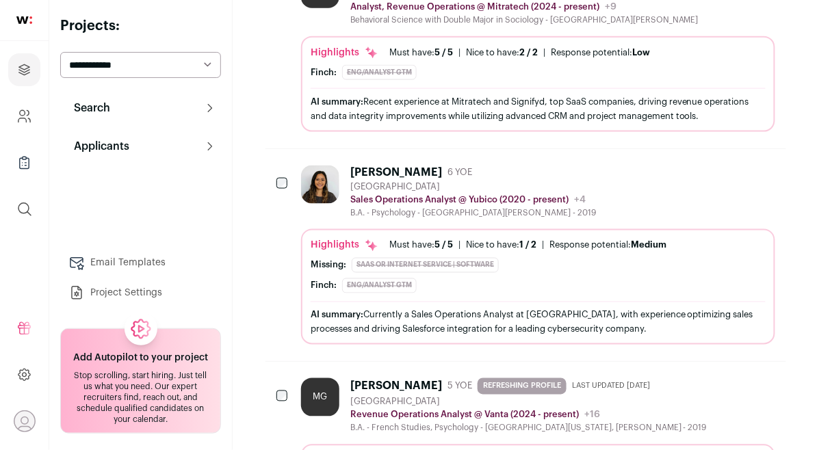
scroll to position [7312, 0]
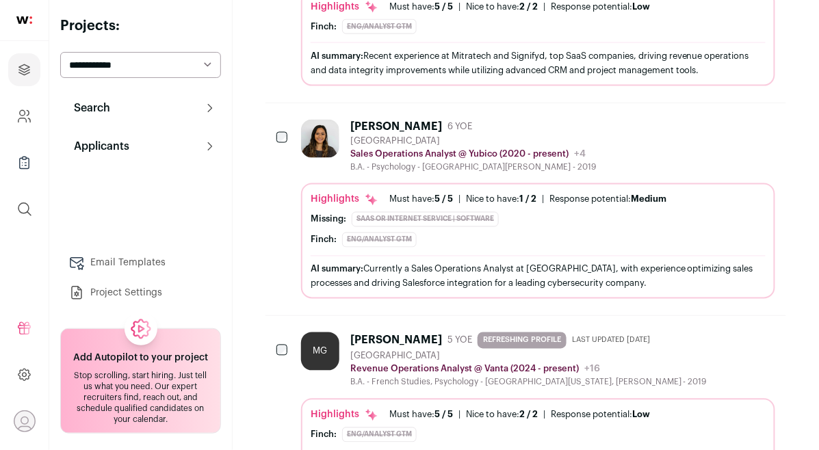
click at [305, 333] on div "MG" at bounding box center [320, 352] width 38 height 38
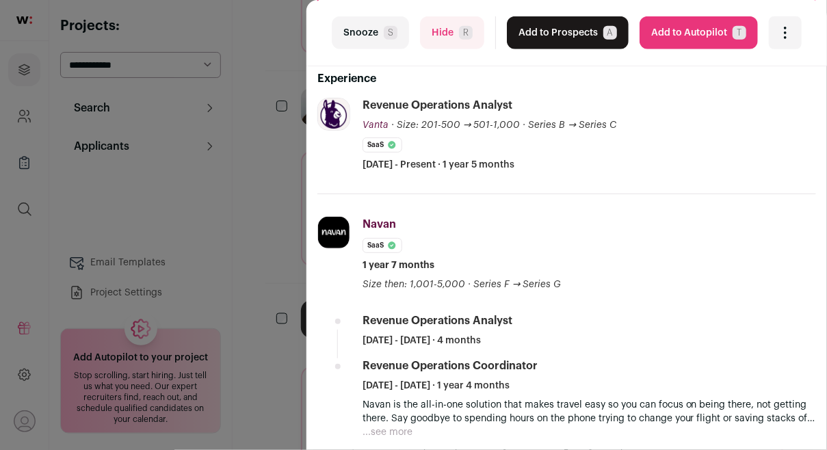
scroll to position [0, 0]
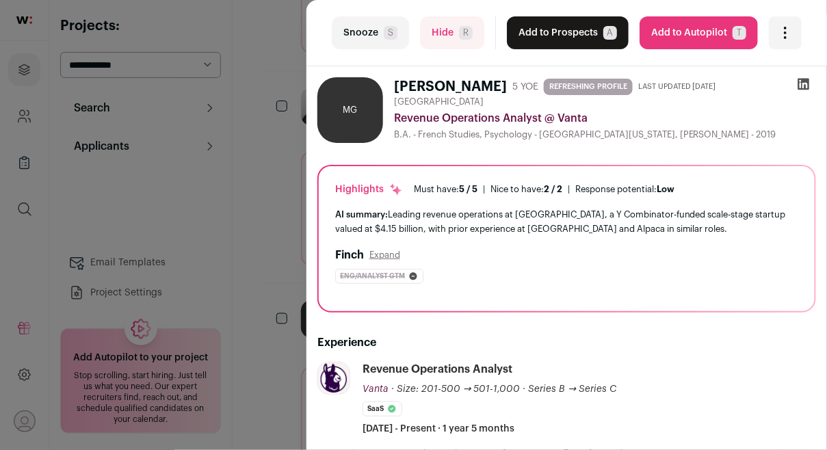
click at [799, 81] on icon at bounding box center [805, 85] width 12 height 12
click at [567, 35] on button "Add to Prospects A" at bounding box center [568, 32] width 122 height 33
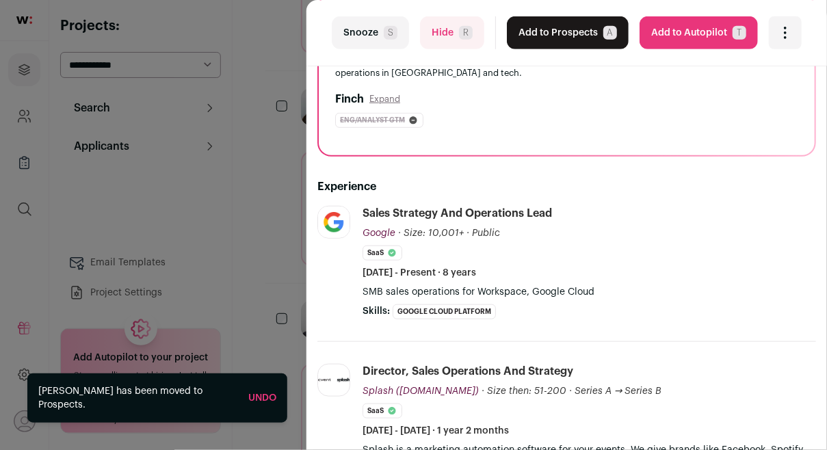
scroll to position [205, 0]
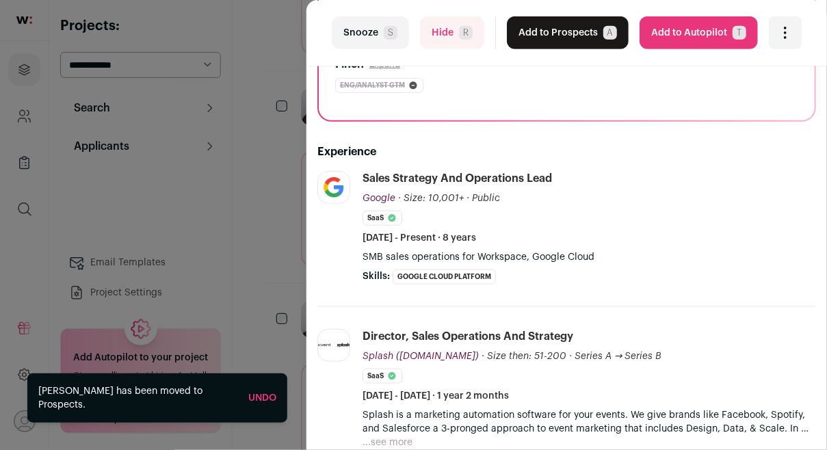
click at [276, 214] on div "last Snooze S Hide R Add to Prospects A Are you sure? Beily Pan is already in y…" at bounding box center [413, 225] width 827 height 450
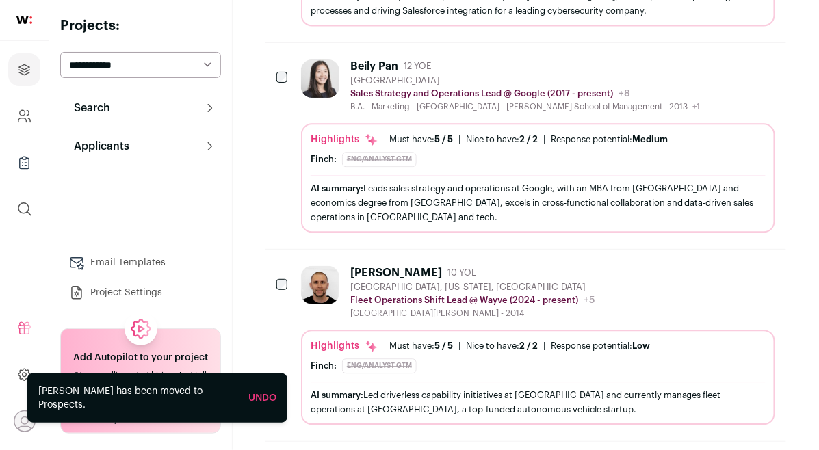
scroll to position [7653, 0]
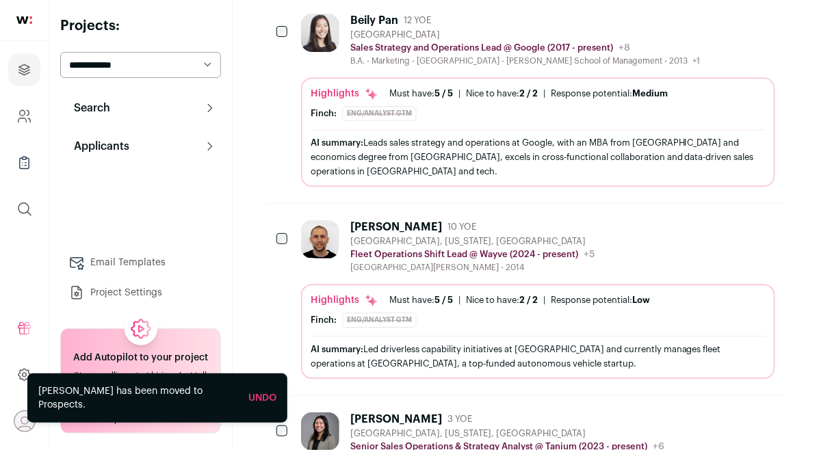
click at [450, 284] on div "Highlights Must have: 5 / 5 How many must haves have been fulfilled? | [GEOGRAP…" at bounding box center [538, 331] width 474 height 95
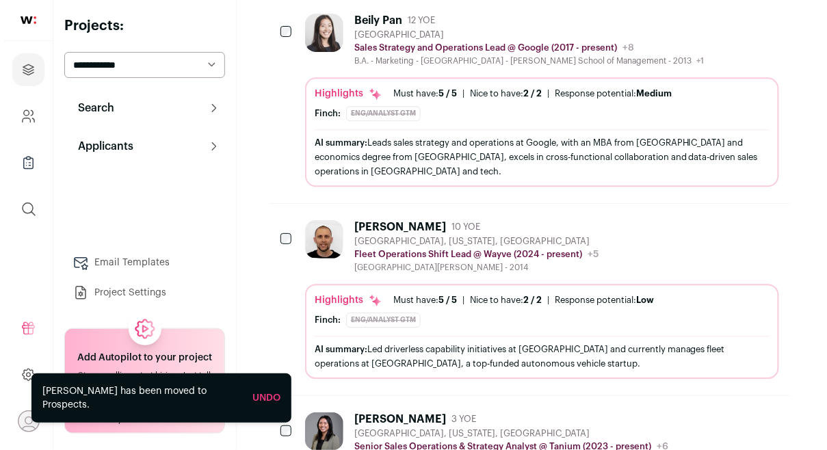
scroll to position [7615, 0]
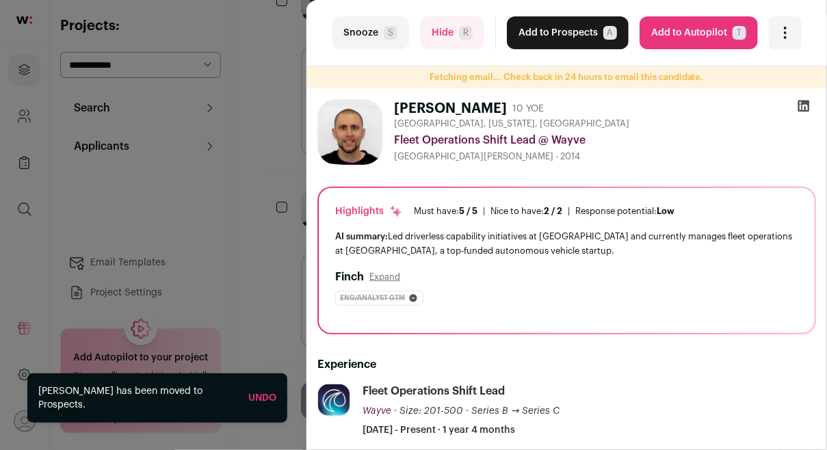
click at [384, 33] on span "S" at bounding box center [391, 33] width 14 height 14
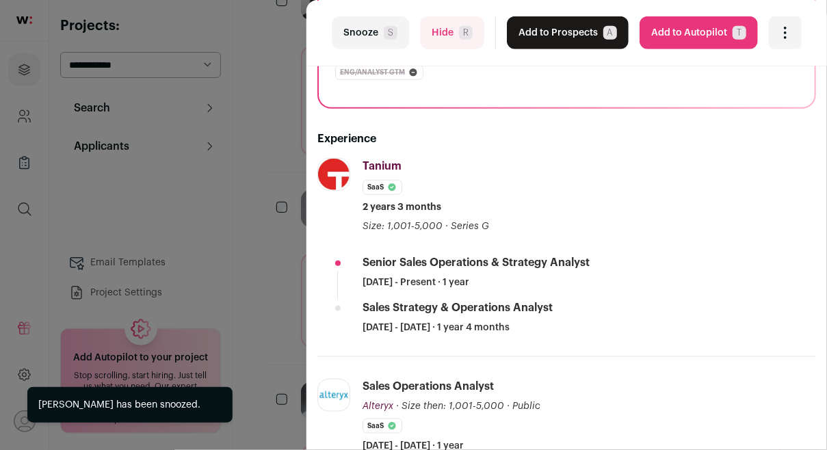
scroll to position [456, 0]
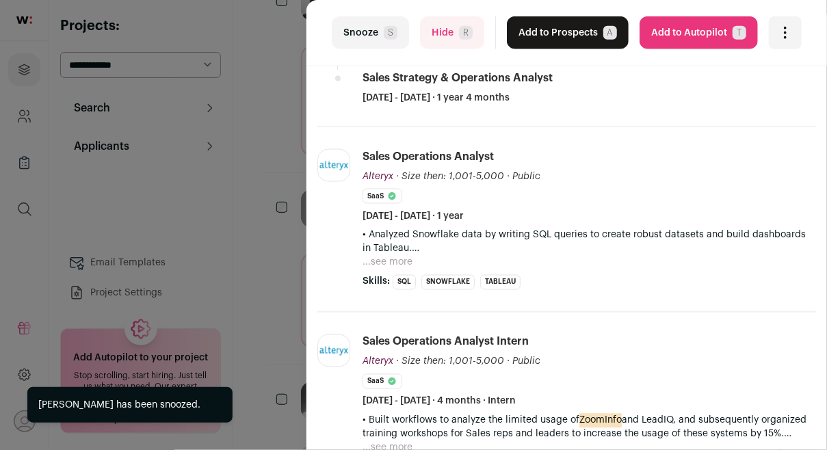
click at [289, 183] on div "last Snooze S Hide R Add to Prospects A Are you sure? [PERSON_NAME] is already …" at bounding box center [413, 225] width 827 height 450
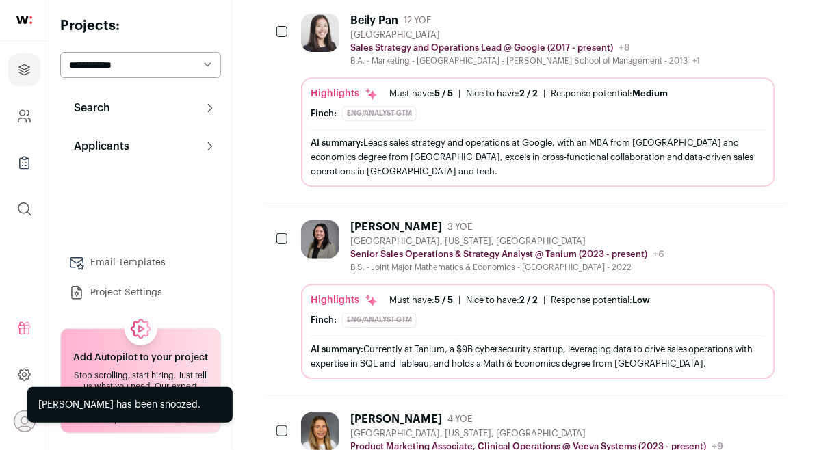
scroll to position [7755, 0]
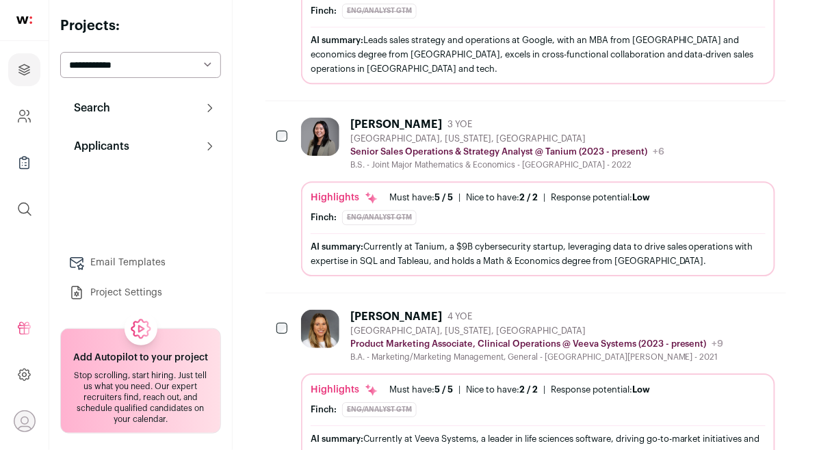
click at [308, 310] on img at bounding box center [320, 329] width 38 height 38
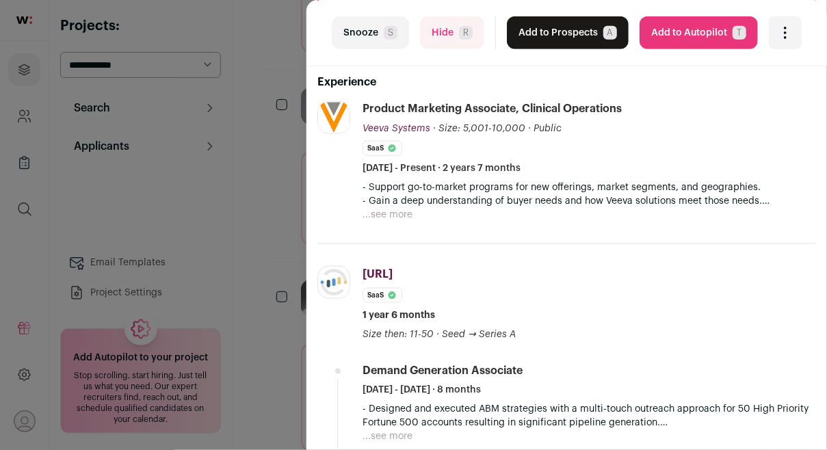
scroll to position [284, 0]
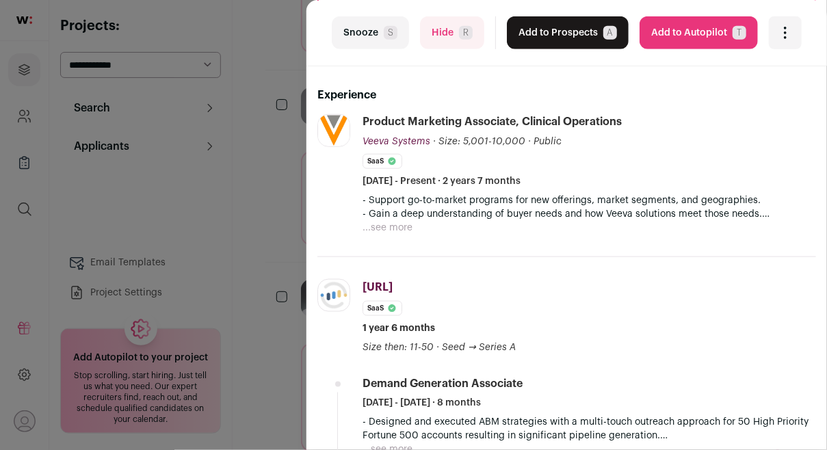
click at [396, 45] on button "Snooze S" at bounding box center [370, 32] width 77 height 33
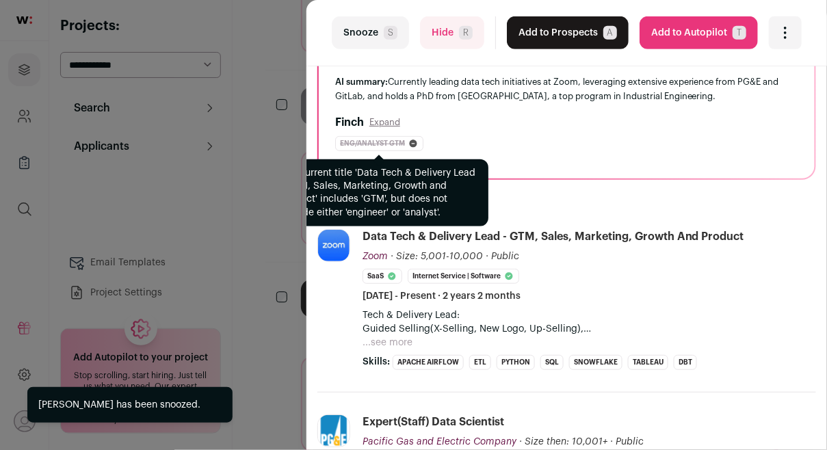
scroll to position [179, 0]
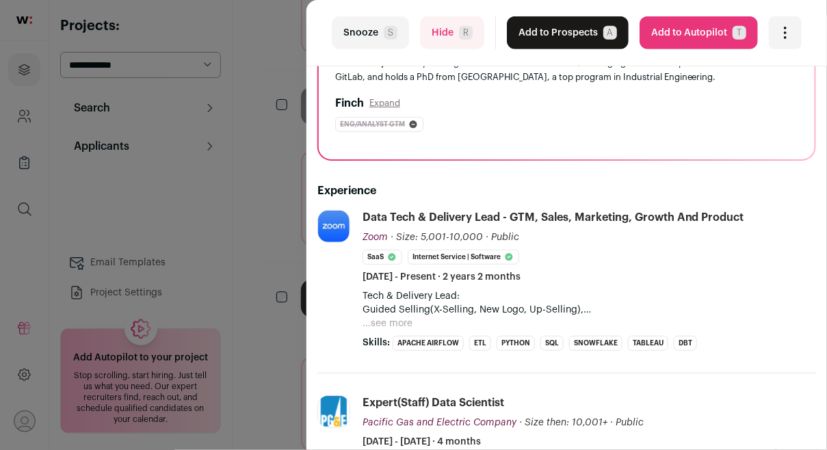
click at [404, 322] on button "...see more" at bounding box center [388, 324] width 50 height 14
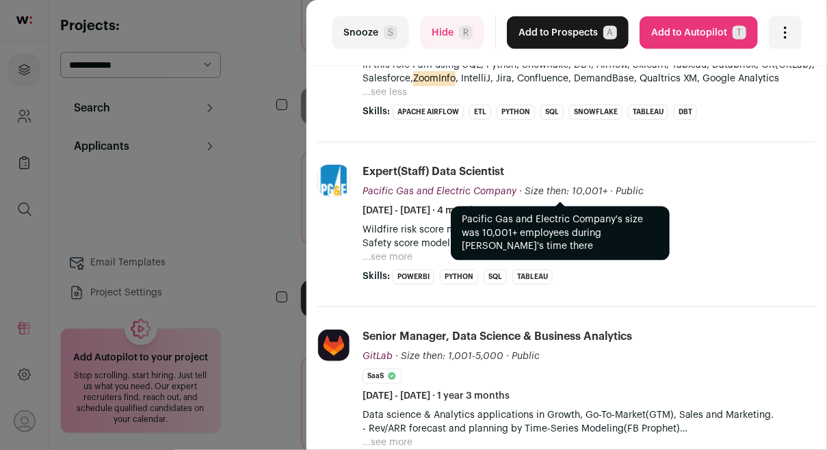
scroll to position [543, 0]
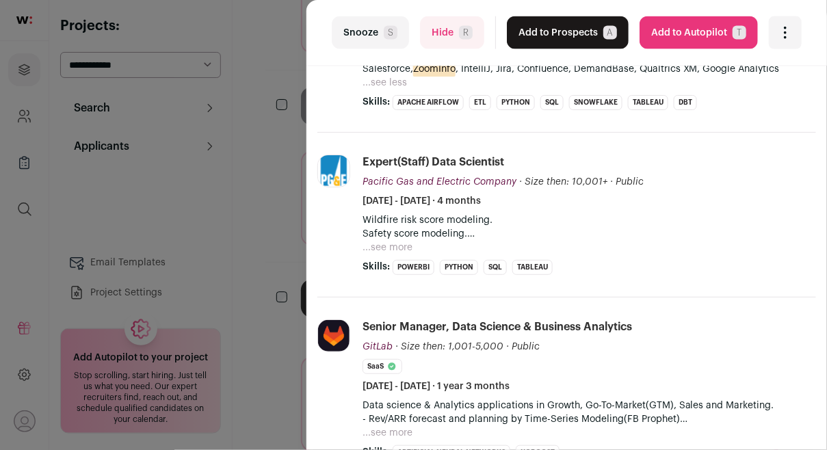
click at [285, 255] on div "last Snooze S Hide R Add to Prospects A Are you sure? [PERSON_NAME] is already …" at bounding box center [413, 225] width 827 height 450
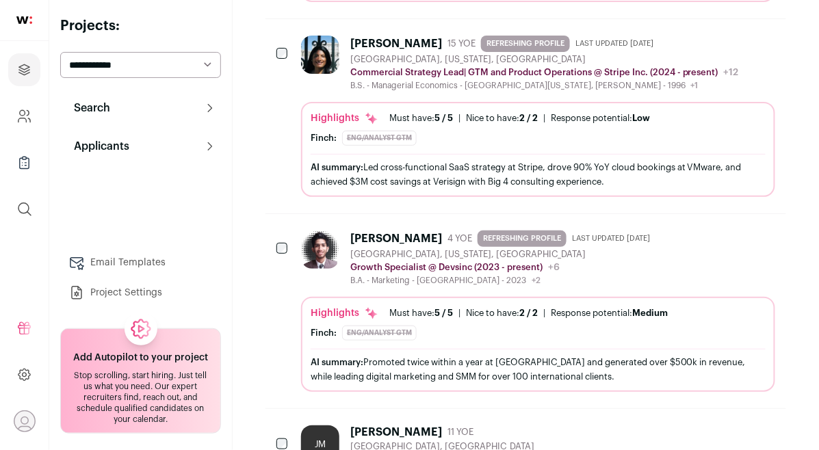
click at [359, 307] on div "Highlights Must have: 5 / 5 How many must haves have been fulfilled? | [GEOGRAP…" at bounding box center [538, 324] width 455 height 34
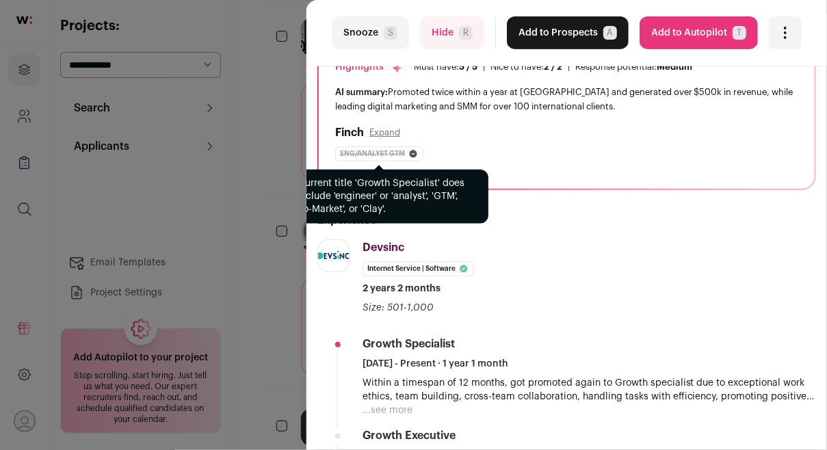
scroll to position [156, 0]
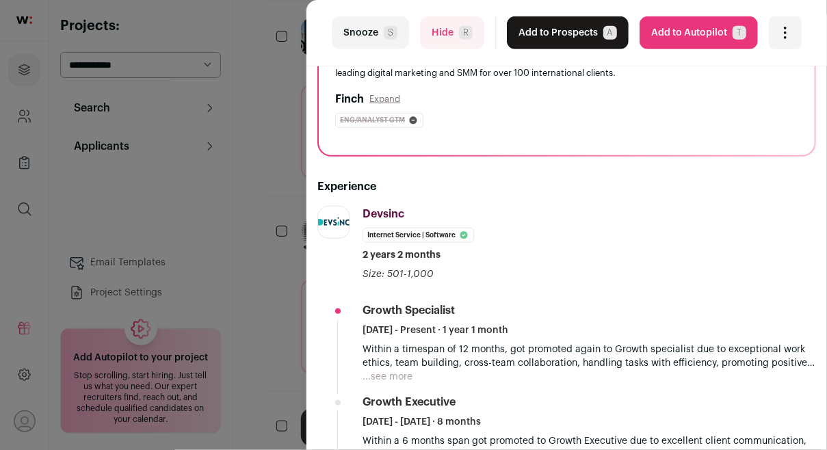
click at [396, 370] on button "...see more" at bounding box center [388, 377] width 50 height 14
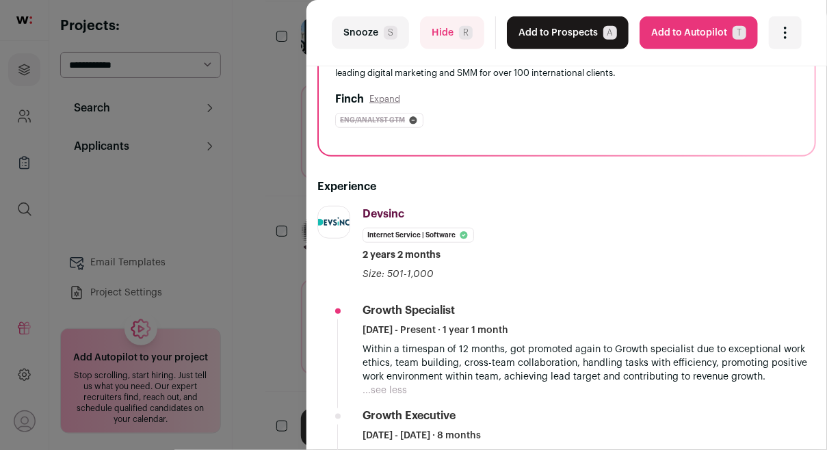
click at [298, 220] on div "last Snooze S Hide R Add to Prospects A Are you sure? [PERSON_NAME] is already …" at bounding box center [413, 225] width 827 height 450
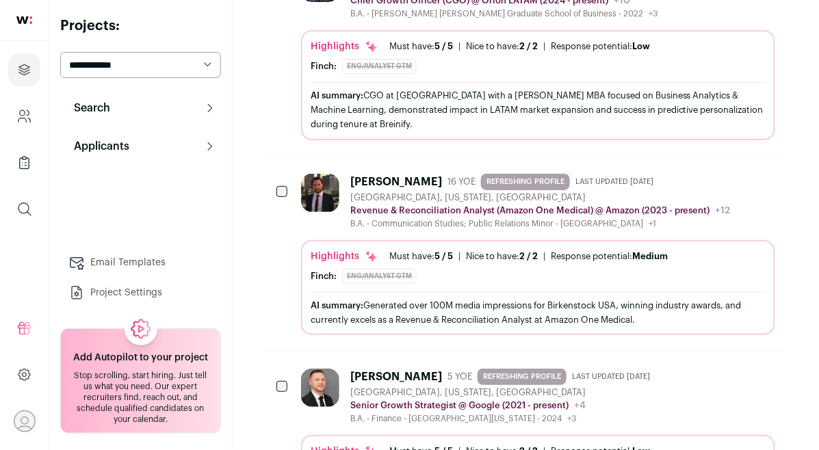
scroll to position [9601, 0]
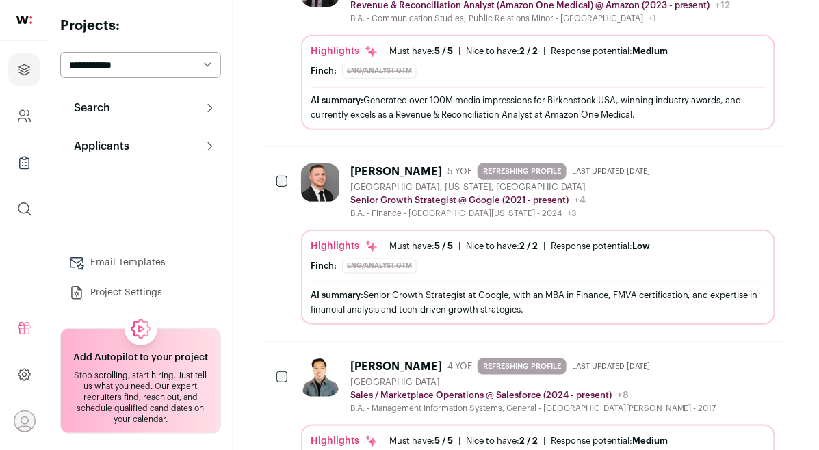
click at [309, 359] on img at bounding box center [320, 378] width 38 height 38
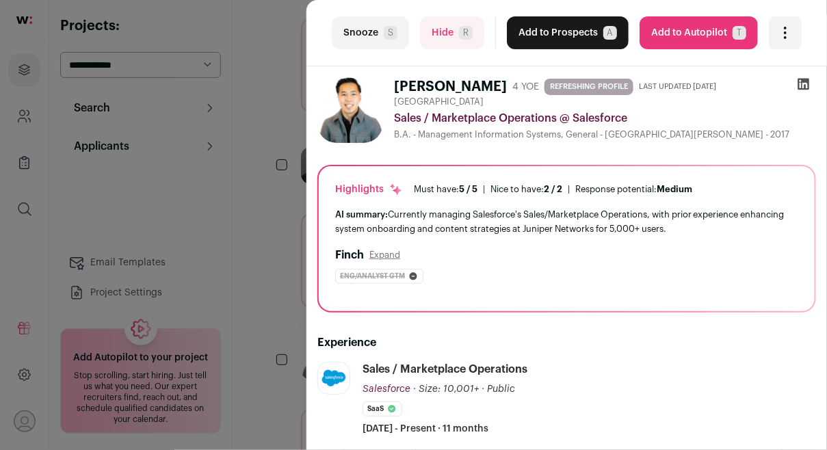
scroll to position [112, 0]
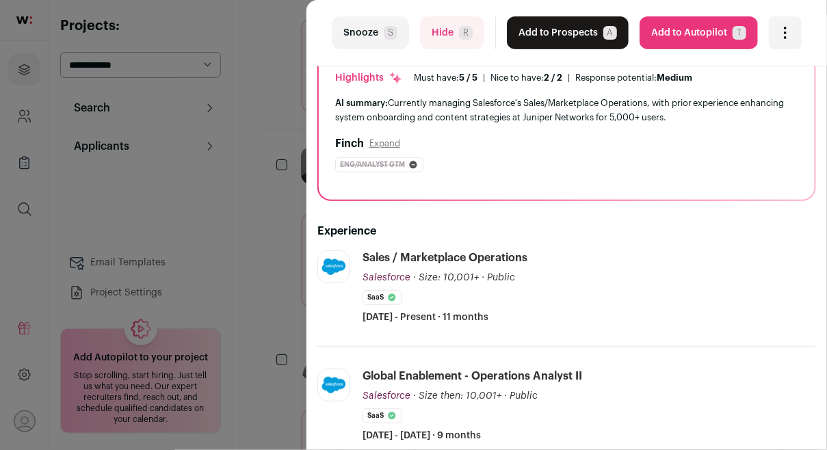
click at [292, 233] on div "last Snooze S Hide R Add to Prospects A Are you sure? [PERSON_NAME] is already …" at bounding box center [413, 225] width 827 height 450
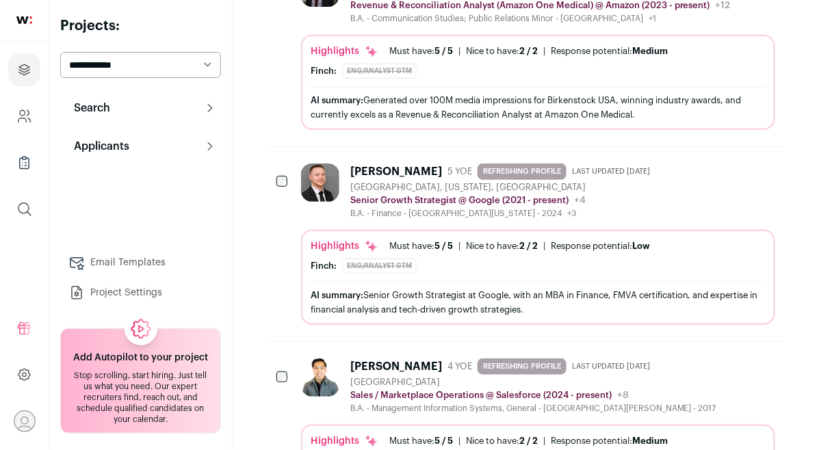
scroll to position [9855, 0]
